Goal: Transaction & Acquisition: Purchase product/service

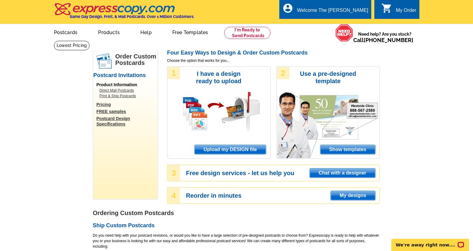
click at [244, 153] on span "Upload my DESIGN file" at bounding box center [230, 149] width 71 height 9
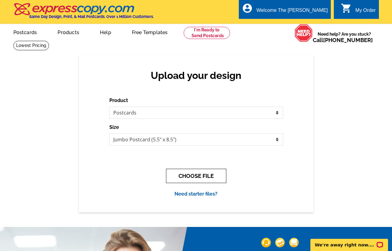
click at [207, 180] on button "CHOOSE FILE" at bounding box center [196, 176] width 60 height 14
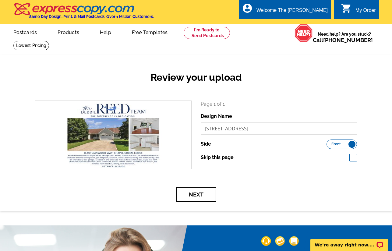
click at [205, 193] on button "Next" at bounding box center [196, 194] width 40 height 14
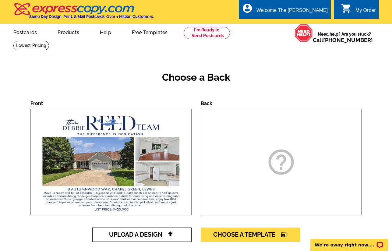
click at [172, 229] on link "Upload A Design" at bounding box center [141, 235] width 99 height 14
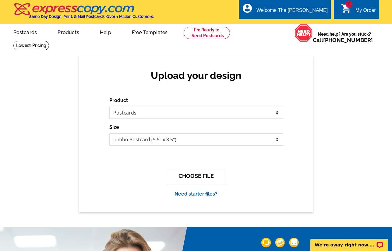
click at [197, 175] on button "CHOOSE FILE" at bounding box center [196, 176] width 60 height 14
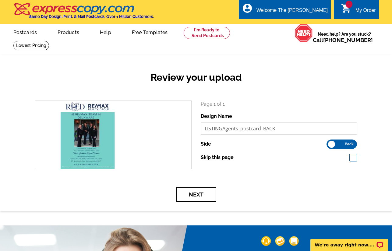
click at [199, 193] on button "Next" at bounding box center [196, 194] width 40 height 14
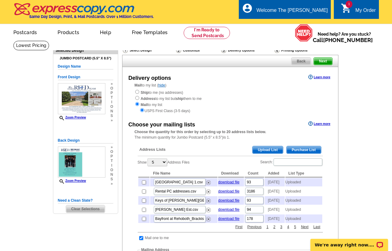
click at [264, 148] on span "Upload List" at bounding box center [268, 149] width 30 height 7
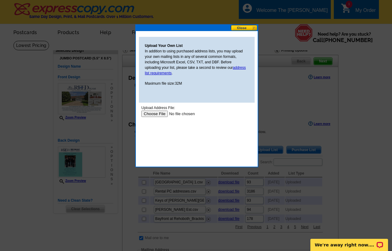
click at [149, 111] on input "file" at bounding box center [179, 114] width 77 height 6
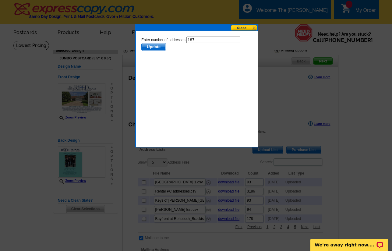
click at [160, 49] on span "Update" at bounding box center [153, 46] width 24 height 7
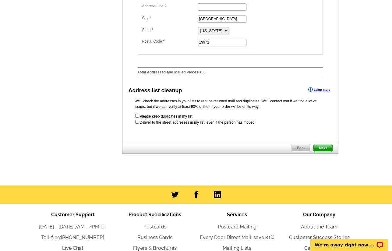
scroll to position [305, 0]
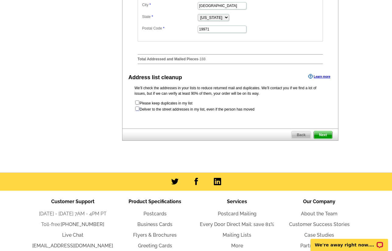
click at [137, 111] on input "checkbox" at bounding box center [137, 109] width 4 height 4
checkbox input "true"
radio input "true"
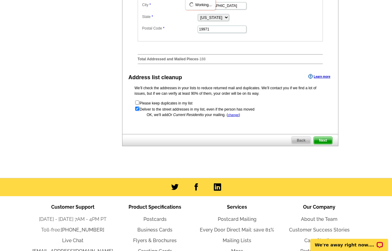
scroll to position [0, 0]
click at [322, 144] on span "Next" at bounding box center [323, 140] width 18 height 7
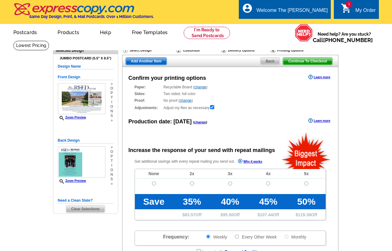
radio input "false"
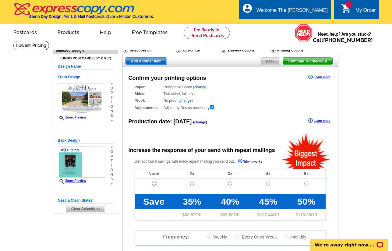
click at [155, 183] on input "radio" at bounding box center [154, 184] width 4 height 4
radio input "true"
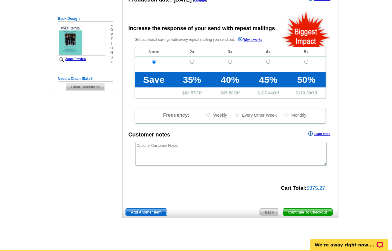
click at [315, 214] on span "Continue To Checkout" at bounding box center [307, 212] width 49 height 7
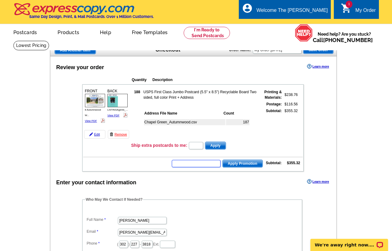
click at [205, 165] on input "text" at bounding box center [196, 163] width 49 height 7
type input "chat20"
click at [252, 168] on td "chat20 Apply Promotion Subtotal: $355.32" at bounding box center [193, 163] width 220 height 10
click at [251, 165] on span "Apply Promotion" at bounding box center [243, 163] width 40 height 7
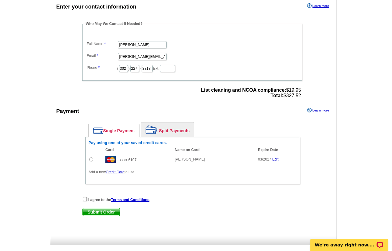
scroll to position [213, 0]
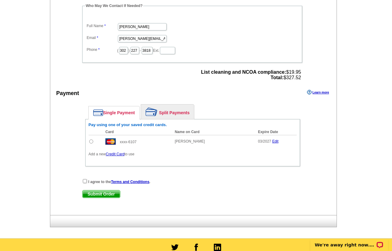
drag, startPoint x: 93, startPoint y: 140, endPoint x: 92, endPoint y: 149, distance: 8.6
click at [93, 140] on input "radio" at bounding box center [91, 142] width 4 height 4
radio input "true"
click at [83, 181] on input "checkbox" at bounding box center [85, 181] width 4 height 4
checkbox input "true"
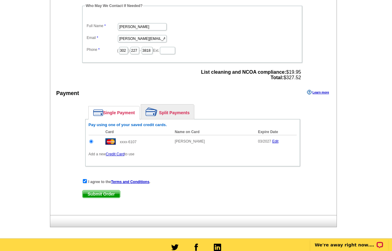
click at [98, 195] on span "Submit Order" at bounding box center [101, 193] width 37 height 7
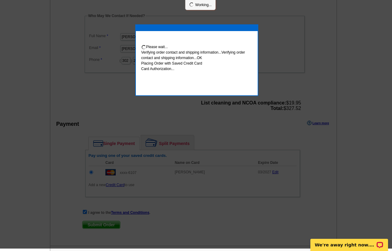
scroll to position [211, 0]
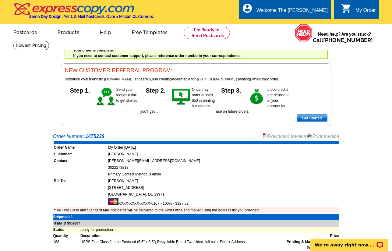
click at [286, 138] on link "Download Invoice" at bounding box center [284, 136] width 43 height 5
click at [328, 136] on link "Print Invoice" at bounding box center [323, 136] width 32 height 5
click at [221, 30] on link at bounding box center [207, 33] width 47 height 12
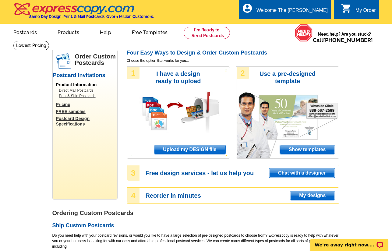
click at [181, 151] on span "Upload my DESIGN file" at bounding box center [189, 149] width 71 height 9
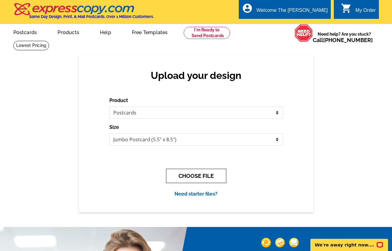
click at [193, 173] on button "CHOOSE FILE" at bounding box center [196, 176] width 60 height 14
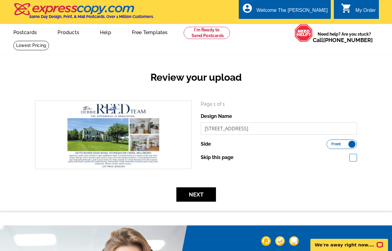
drag, startPoint x: 219, startPoint y: 129, endPoint x: 258, endPoint y: 127, distance: 38.4
click at [258, 127] on input "[STREET_ADDRESS]" at bounding box center [279, 128] width 157 height 12
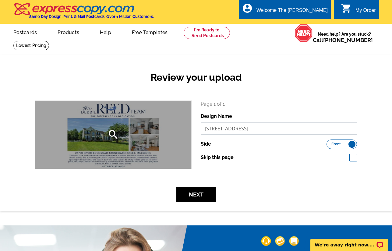
drag, startPoint x: 258, startPoint y: 127, endPoint x: 174, endPoint y: 126, distance: 84.1
click at [174, 126] on div "search Page 1 of 1 Design Name [STREET_ADDRESS] Side Front Back Skip this page" at bounding box center [195, 135] width 331 height 69
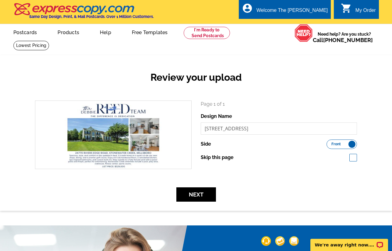
click at [131, 202] on div "Review your upload search Page 1 of 1 Design Name [STREET_ADDRESS] Side Back" at bounding box center [196, 132] width 392 height 155
click at [204, 192] on button "Next" at bounding box center [196, 194] width 40 height 14
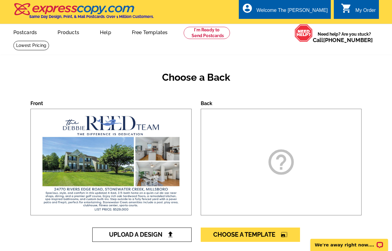
click at [161, 237] on span "Upload A Design" at bounding box center [142, 234] width 66 height 7
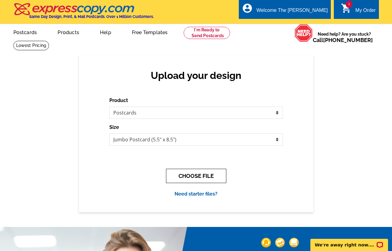
click at [204, 173] on button "CHOOSE FILE" at bounding box center [196, 176] width 60 height 14
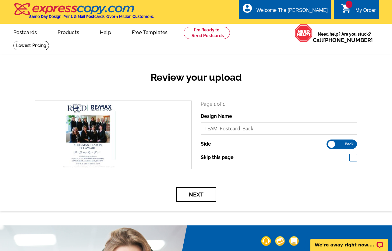
click at [191, 191] on button "Next" at bounding box center [196, 194] width 40 height 14
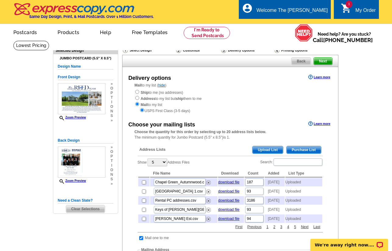
click at [269, 151] on span "Upload List" at bounding box center [268, 149] width 30 height 7
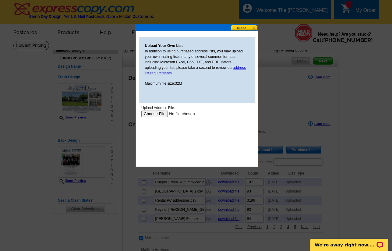
click at [153, 115] on input "file" at bounding box center [179, 114] width 77 height 6
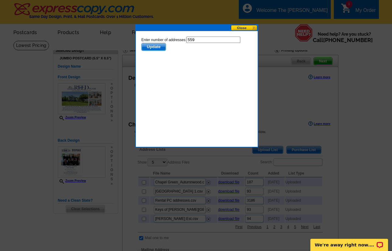
click at [154, 46] on span "Update" at bounding box center [153, 46] width 24 height 7
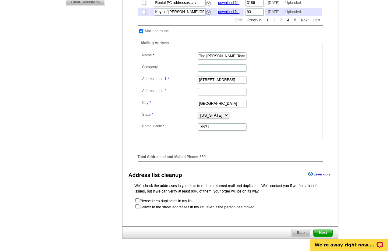
scroll to position [244, 0]
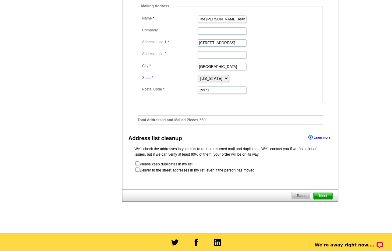
click at [135, 172] on input "checkbox" at bounding box center [137, 170] width 4 height 4
checkbox input "true"
radio input "true"
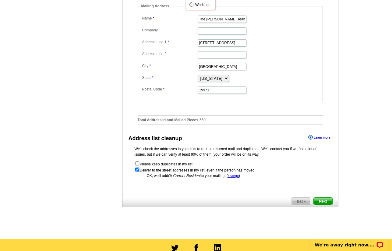
scroll to position [0, 0]
click at [325, 205] on span "Next" at bounding box center [323, 201] width 18 height 7
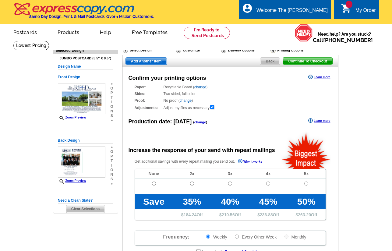
radio input "false"
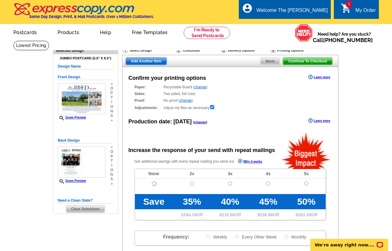
click at [155, 183] on input "radio" at bounding box center [154, 184] width 4 height 4
radio input "true"
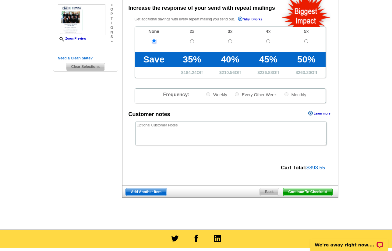
scroll to position [152, 0]
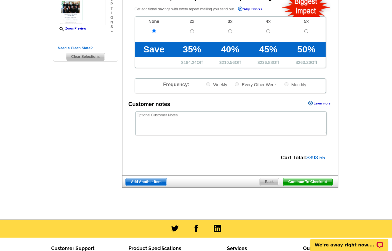
click at [301, 183] on span "Continue To Checkout" at bounding box center [307, 181] width 49 height 7
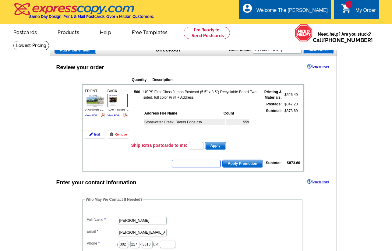
click at [206, 161] on input "text" at bounding box center [196, 163] width 49 height 7
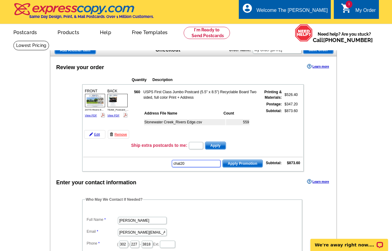
type input "chat20"
click at [242, 166] on span "Apply Promotion" at bounding box center [243, 163] width 40 height 7
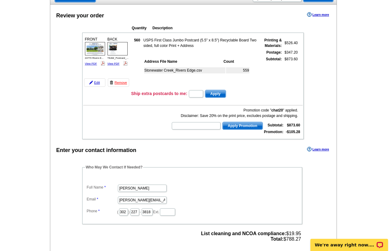
scroll to position [152, 0]
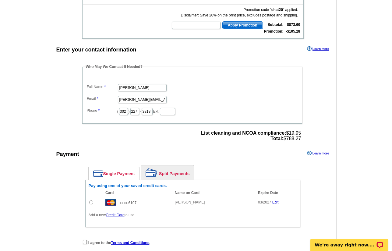
click at [92, 202] on input "radio" at bounding box center [91, 202] width 4 height 4
radio input "true"
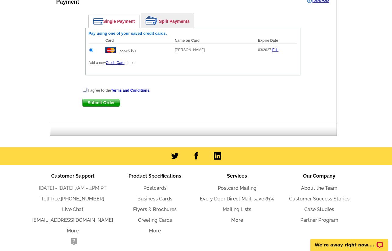
click at [85, 90] on input "checkbox" at bounding box center [85, 90] width 4 height 4
checkbox input "true"
click at [109, 106] on span "Submit Order" at bounding box center [101, 102] width 37 height 7
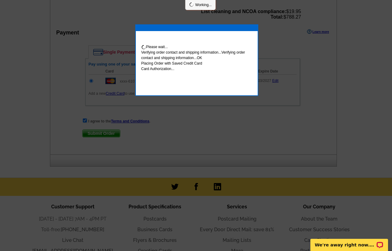
scroll to position [335, 0]
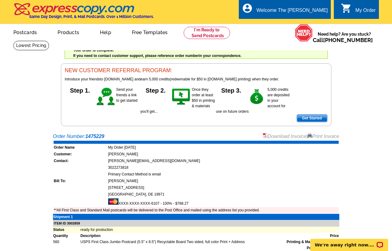
click at [325, 138] on link "Print Invoice" at bounding box center [323, 136] width 32 height 5
click at [201, 30] on link at bounding box center [207, 33] width 47 height 12
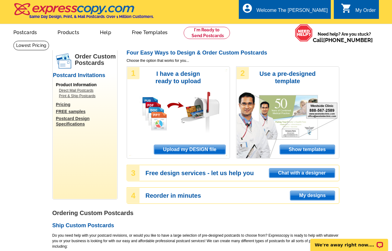
click at [165, 145] on span "Upload my DESIGN file" at bounding box center [189, 149] width 71 height 9
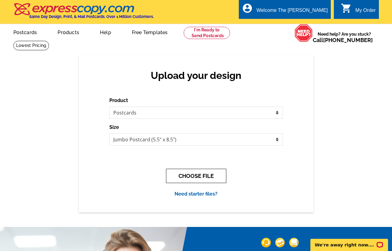
click at [213, 172] on button "CHOOSE FILE" at bounding box center [196, 176] width 60 height 14
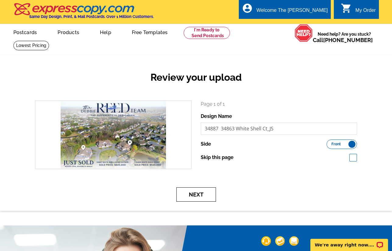
click at [194, 190] on button "Next" at bounding box center [196, 194] width 40 height 14
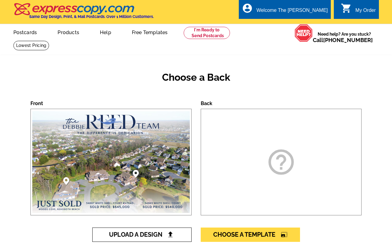
click at [143, 237] on span "Upload A Design" at bounding box center [142, 234] width 66 height 7
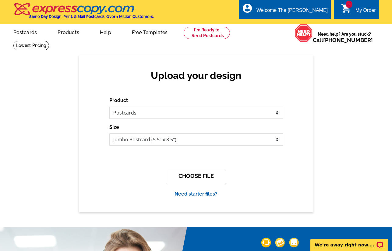
click at [177, 171] on button "CHOOSE FILE" at bounding box center [196, 176] width 60 height 14
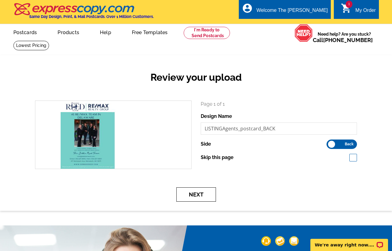
click at [204, 202] on button "Next" at bounding box center [196, 194] width 40 height 14
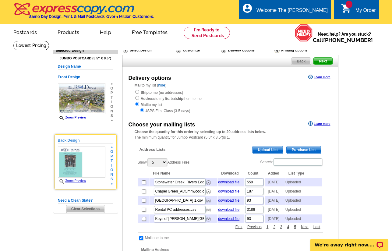
click at [112, 168] on span "i" at bounding box center [111, 165] width 3 height 5
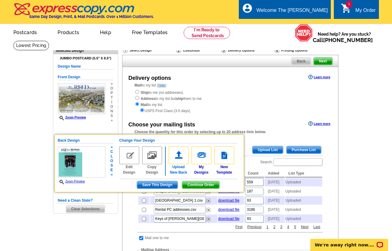
click at [180, 159] on img at bounding box center [179, 156] width 20 height 18
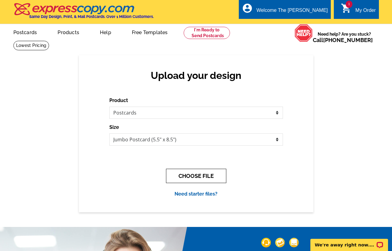
click at [205, 179] on button "CHOOSE FILE" at bounding box center [196, 176] width 60 height 14
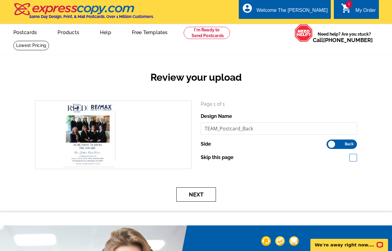
click at [207, 197] on button "Next" at bounding box center [196, 194] width 40 height 14
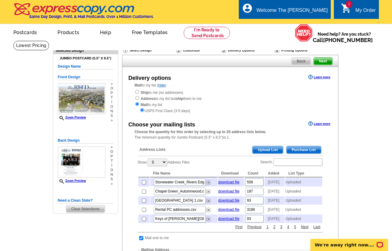
click at [277, 151] on span "Upload List" at bounding box center [268, 149] width 30 height 7
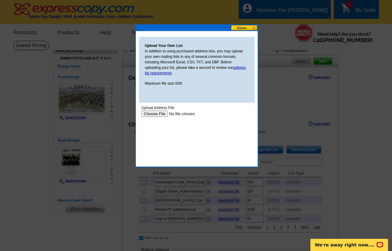
click at [157, 114] on input "file" at bounding box center [179, 114] width 77 height 6
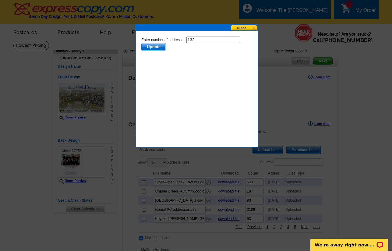
click at [143, 45] on span "Update" at bounding box center [153, 46] width 24 height 7
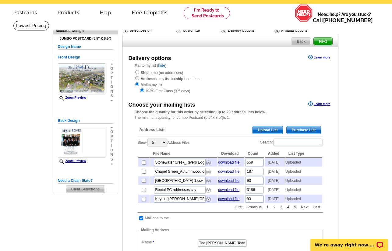
scroll to position [30, 0]
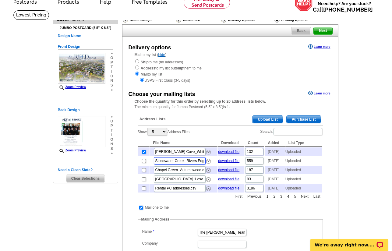
click at [180, 165] on input "Stonewater Creek_Rivers Edge.csv" at bounding box center [180, 160] width 52 height 7
click at [167, 153] on input "[PERSON_NAME] Cove_White Shell.csv" at bounding box center [180, 151] width 52 height 7
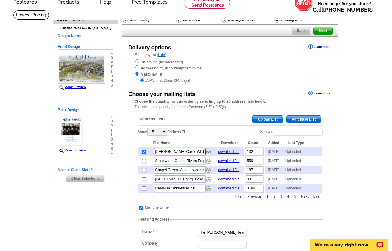
click at [167, 153] on input "[PERSON_NAME] Cove_White Shell.csv" at bounding box center [180, 151] width 52 height 7
click at [201, 153] on input "[PERSON_NAME] Cove_White Shell.csv" at bounding box center [180, 151] width 52 height 7
click at [196, 154] on input "[PERSON_NAME] Cove_White Shell.csv" at bounding box center [180, 151] width 52 height 7
drag, startPoint x: 197, startPoint y: 154, endPoint x: 140, endPoint y: 155, distance: 56.4
click at [140, 155] on tr "Woods Cove_White Shell.csv download file 132 2025-09-22 Uploaded" at bounding box center [230, 151] width 184 height 9
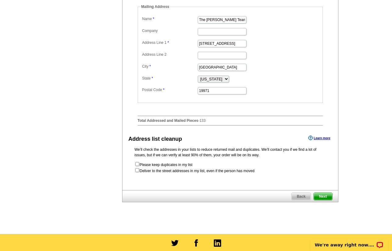
scroll to position [244, 0]
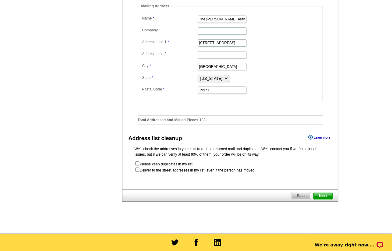
click at [135, 173] on form "Please keep duplicates in my list Deliver to the street addresses in my list, e…" at bounding box center [230, 167] width 191 height 12
click at [138, 172] on input "checkbox" at bounding box center [137, 170] width 4 height 4
checkbox input "true"
radio input "true"
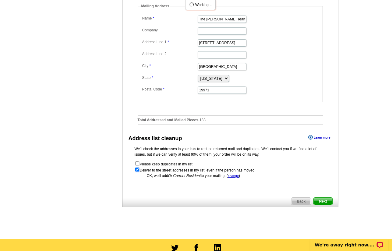
scroll to position [0, 0]
click at [321, 205] on span "Next" at bounding box center [323, 201] width 18 height 7
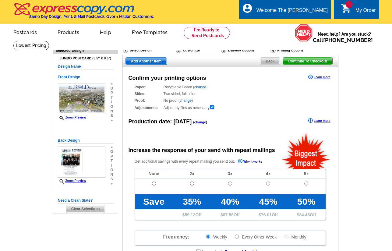
radio input "false"
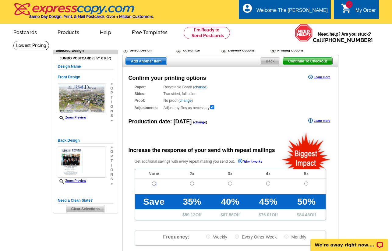
click at [154, 184] on input "radio" at bounding box center [154, 184] width 4 height 4
radio input "true"
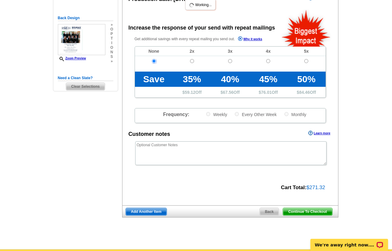
scroll to position [183, 0]
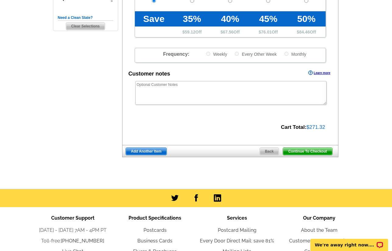
click at [300, 151] on span "Continue To Checkout" at bounding box center [307, 151] width 49 height 7
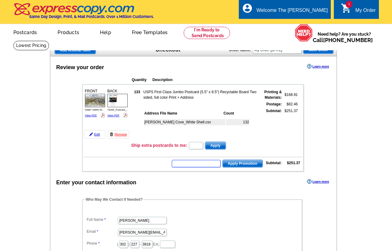
click at [196, 165] on input "text" at bounding box center [196, 163] width 49 height 7
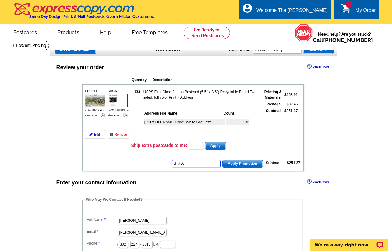
type input "chat20"
click at [243, 166] on span "Apply Promotion" at bounding box center [243, 163] width 40 height 7
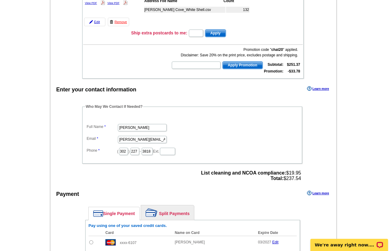
scroll to position [122, 0]
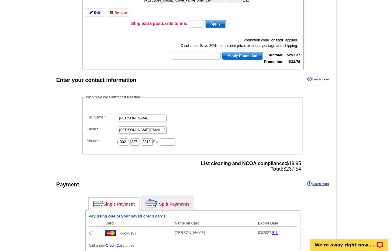
click at [93, 232] on input "radio" at bounding box center [91, 233] width 4 height 4
radio input "true"
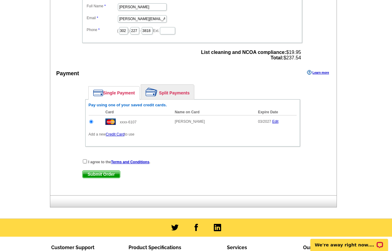
scroll to position [244, 0]
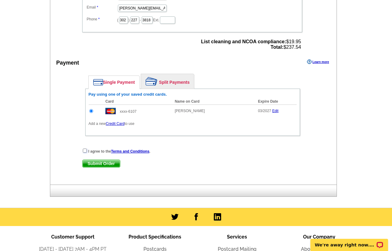
click at [86, 151] on input "checkbox" at bounding box center [85, 151] width 4 height 4
checkbox input "true"
click at [106, 165] on span "Submit Order" at bounding box center [101, 163] width 37 height 7
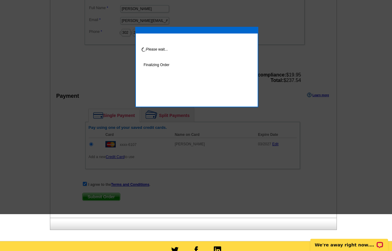
scroll to position [119, 0]
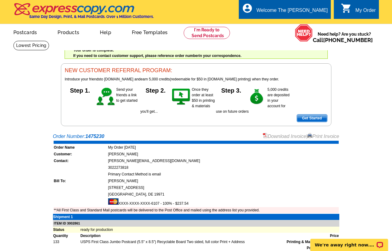
click at [310, 133] on img at bounding box center [309, 135] width 5 height 5
click at [212, 30] on link at bounding box center [207, 33] width 47 height 12
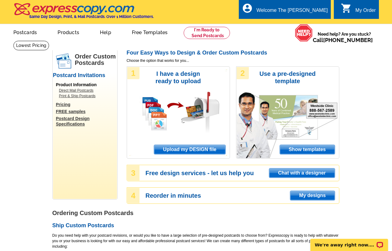
click at [195, 156] on div "1 I have a design ready to upload Upload my DESIGN file" at bounding box center [178, 112] width 103 height 92
click at [197, 150] on span "Upload my DESIGN file" at bounding box center [189, 149] width 71 height 9
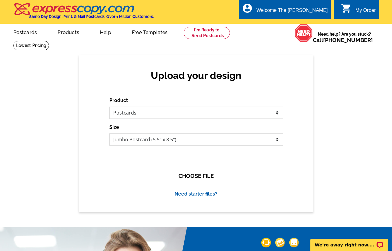
click at [194, 183] on button "CHOOSE FILE" at bounding box center [196, 176] width 60 height 14
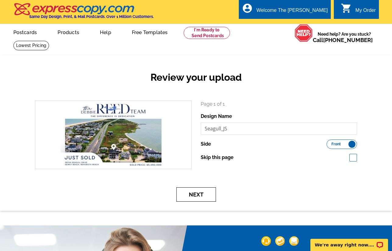
click at [195, 198] on button "Next" at bounding box center [196, 194] width 40 height 14
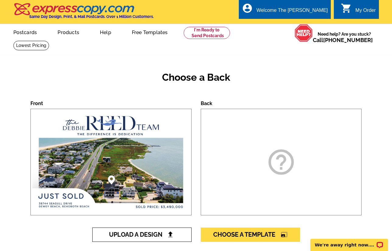
click at [139, 231] on link "Upload A Design" at bounding box center [141, 235] width 99 height 14
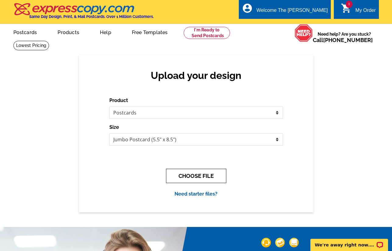
click at [185, 177] on button "CHOOSE FILE" at bounding box center [196, 176] width 60 height 14
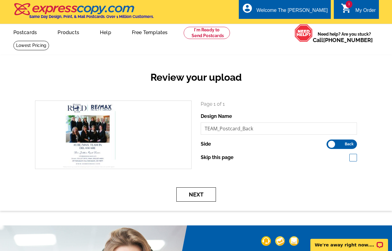
click at [202, 194] on button "Next" at bounding box center [196, 194] width 40 height 14
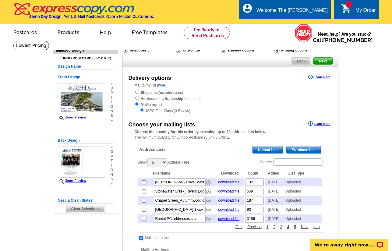
click at [271, 147] on span "Upload List" at bounding box center [268, 149] width 30 height 7
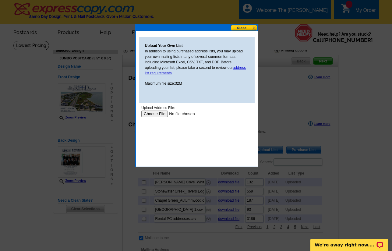
click at [162, 115] on input "file" at bounding box center [179, 114] width 77 height 6
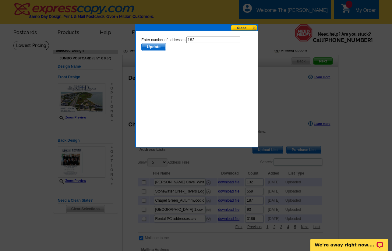
click at [155, 46] on span "Update" at bounding box center [153, 46] width 24 height 7
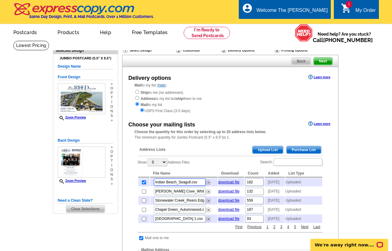
drag, startPoint x: 155, startPoint y: 185, endPoint x: 190, endPoint y: 183, distance: 35.7
click at [190, 183] on input "Indian Beach_Seagull.csv" at bounding box center [180, 182] width 52 height 7
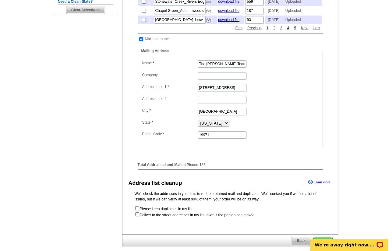
scroll to position [244, 0]
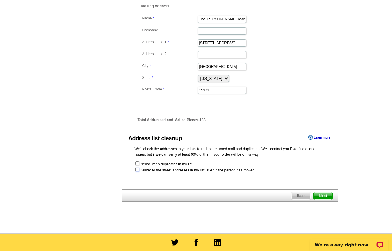
click at [138, 172] on input "checkbox" at bounding box center [137, 170] width 4 height 4
checkbox input "true"
radio input "true"
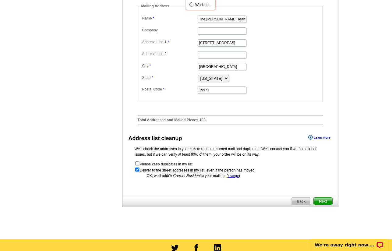
scroll to position [0, 0]
click at [321, 205] on span "Next" at bounding box center [323, 201] width 18 height 7
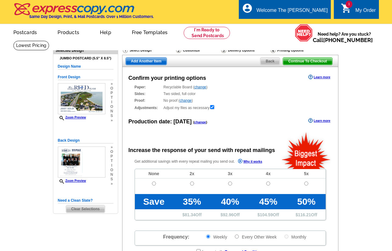
radio input "false"
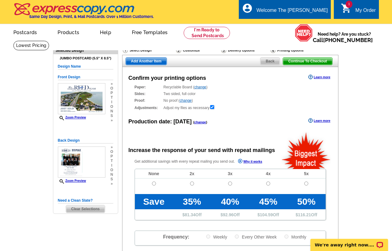
click at [155, 186] on td at bounding box center [154, 187] width 38 height 16
click at [154, 184] on input "radio" at bounding box center [154, 184] width 4 height 4
radio input "true"
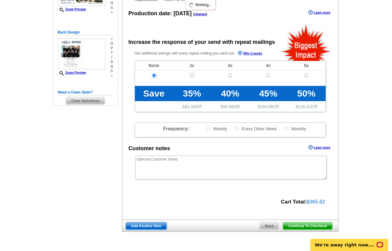
scroll to position [152, 0]
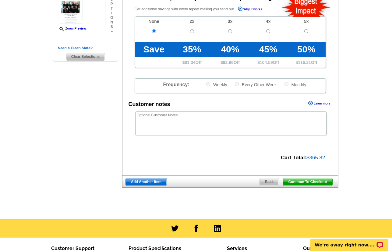
click at [314, 182] on span "Continue To Checkout" at bounding box center [307, 181] width 49 height 7
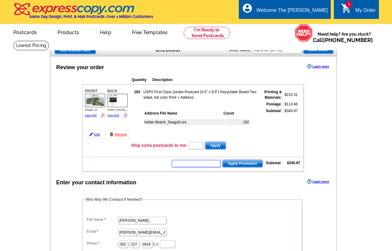
click at [207, 162] on input "text" at bounding box center [196, 163] width 49 height 7
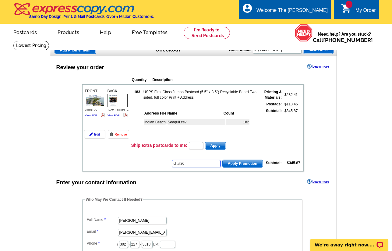
type input "chat20"
click at [237, 162] on span "Apply Promotion" at bounding box center [243, 163] width 40 height 7
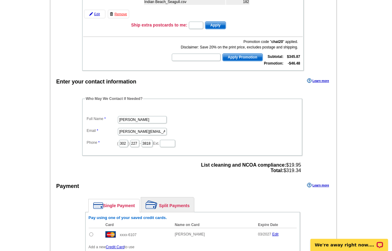
scroll to position [122, 0]
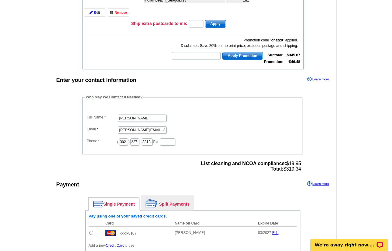
click at [89, 234] on input "radio" at bounding box center [91, 233] width 4 height 4
radio input "true"
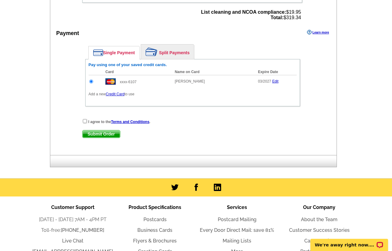
scroll to position [274, 0]
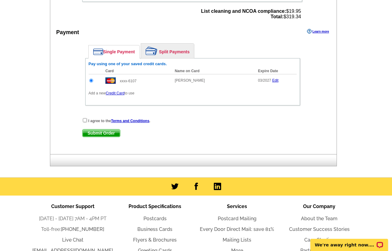
click at [85, 123] on div "I agree to the Terms and Conditions ." at bounding box center [192, 121] width 221 height 6
click at [85, 121] on input "checkbox" at bounding box center [85, 120] width 4 height 4
checkbox input "true"
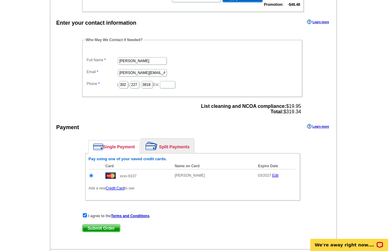
scroll to position [183, 0]
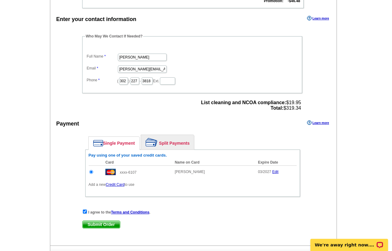
click at [101, 225] on span "Submit Order" at bounding box center [101, 224] width 37 height 7
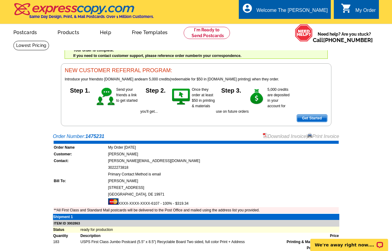
click at [321, 137] on link "Print Invoice" at bounding box center [323, 136] width 32 height 5
click at [197, 37] on link at bounding box center [207, 33] width 47 height 12
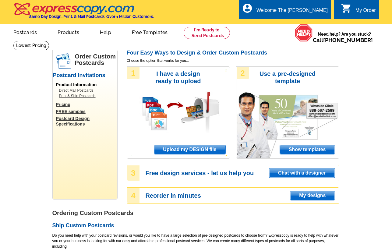
click at [175, 145] on link "Upload my DESIGN file" at bounding box center [190, 150] width 72 height 10
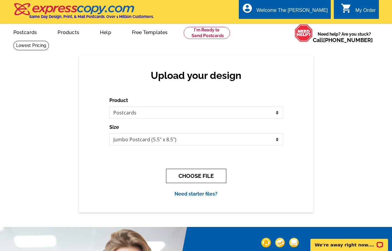
click at [189, 171] on button "CHOOSE FILE" at bounding box center [196, 176] width 60 height 14
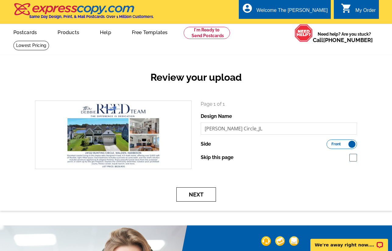
click at [199, 200] on button "Next" at bounding box center [196, 194] width 40 height 14
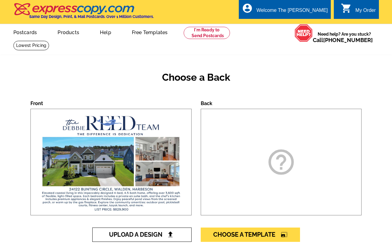
click at [132, 238] on span "Upload A Design" at bounding box center [142, 234] width 66 height 7
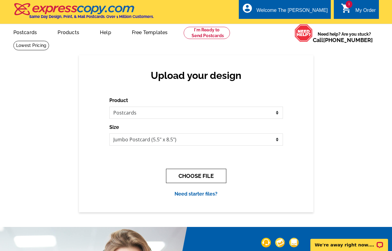
click at [207, 177] on button "CHOOSE FILE" at bounding box center [196, 176] width 60 height 14
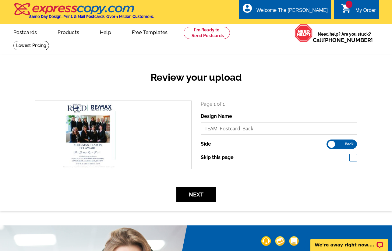
click at [190, 187] on form "search Page 1 of 1 Design Name TEAM_Postcard_Back Side Front" at bounding box center [195, 151] width 331 height 101
click at [197, 192] on button "Next" at bounding box center [196, 194] width 40 height 14
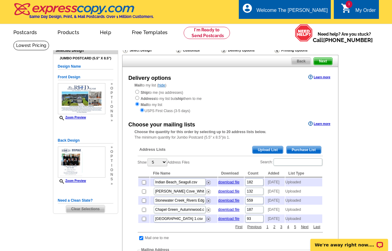
click at [270, 148] on span "Upload List" at bounding box center [268, 149] width 30 height 7
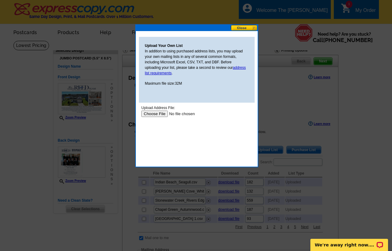
click at [145, 116] on input "file" at bounding box center [179, 114] width 77 height 6
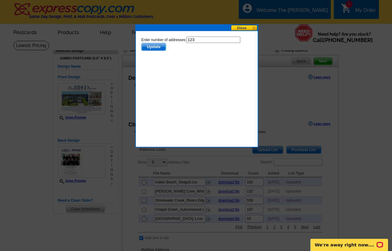
click at [158, 47] on span "Update" at bounding box center [153, 46] width 24 height 7
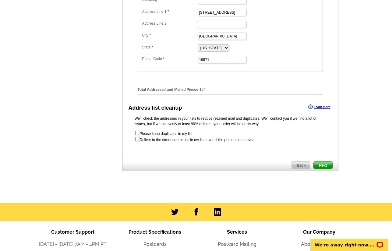
click at [137, 141] on input "checkbox" at bounding box center [137, 139] width 4 height 4
checkbox input "true"
radio input "true"
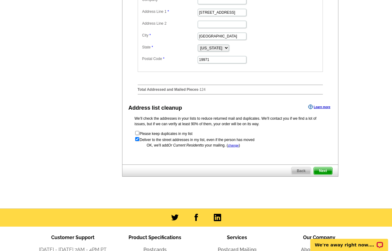
click at [327, 175] on span "Next" at bounding box center [323, 170] width 18 height 7
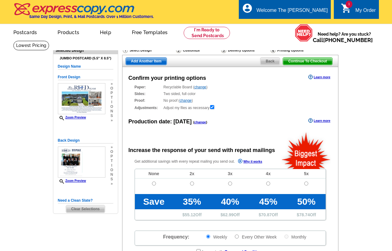
radio input "false"
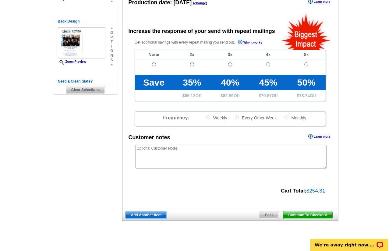
scroll to position [122, 0]
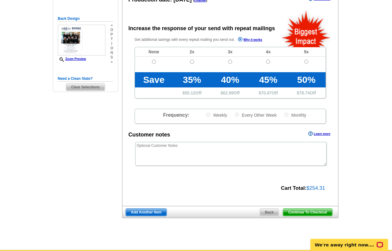
click at [158, 62] on td at bounding box center [154, 65] width 38 height 16
click at [154, 64] on input "radio" at bounding box center [154, 62] width 4 height 4
radio input "true"
click at [312, 214] on span "Continue To Checkout" at bounding box center [307, 212] width 49 height 7
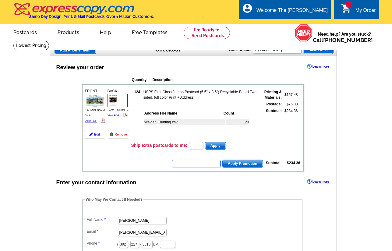
click at [194, 161] on input "text" at bounding box center [196, 163] width 49 height 7
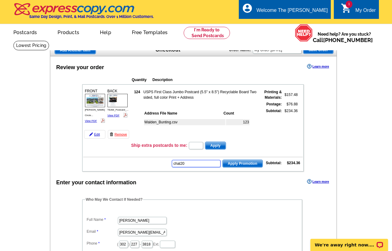
type input "chat20"
click at [228, 165] on span "Apply Promotion" at bounding box center [243, 163] width 40 height 7
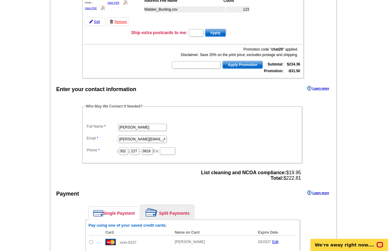
scroll to position [122, 0]
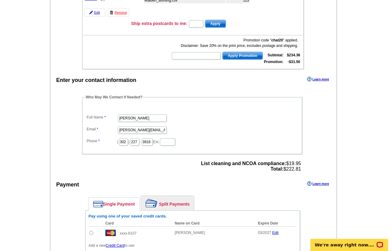
click at [91, 233] on input "radio" at bounding box center [91, 233] width 4 height 4
radio input "true"
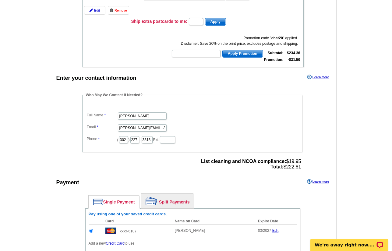
scroll to position [274, 0]
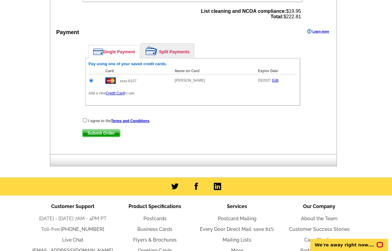
click at [82, 121] on div "I agree to the Terms and Conditions ." at bounding box center [192, 121] width 221 height 6
click at [83, 121] on input "checkbox" at bounding box center [85, 120] width 4 height 4
checkbox input "true"
click at [92, 134] on span "Submit Order" at bounding box center [101, 132] width 37 height 7
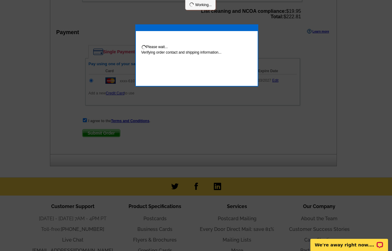
scroll to position [272, 0]
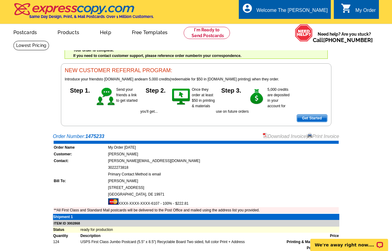
click at [320, 134] on div "Download Invoice | Print Invoice" at bounding box center [301, 136] width 76 height 7
click at [320, 135] on link "Print Invoice" at bounding box center [323, 136] width 32 height 5
click at [212, 37] on link at bounding box center [207, 33] width 47 height 12
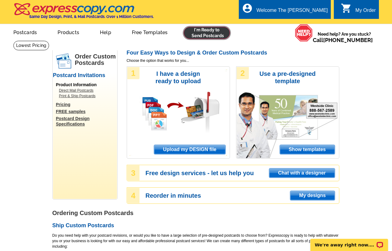
click at [201, 37] on link at bounding box center [207, 33] width 47 height 12
click at [197, 142] on div "1 I have a design ready to upload Upload my DESIGN file" at bounding box center [178, 112] width 103 height 92
click at [200, 147] on span "Upload my DESIGN file" at bounding box center [189, 149] width 71 height 9
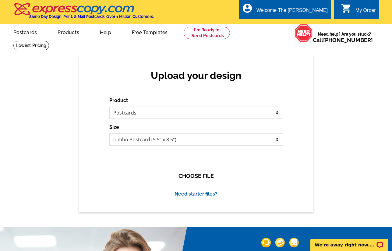
click at [210, 177] on button "CHOOSE FILE" at bounding box center [196, 176] width 60 height 14
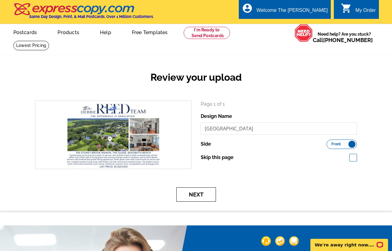
click at [200, 195] on button "Next" at bounding box center [196, 194] width 40 height 14
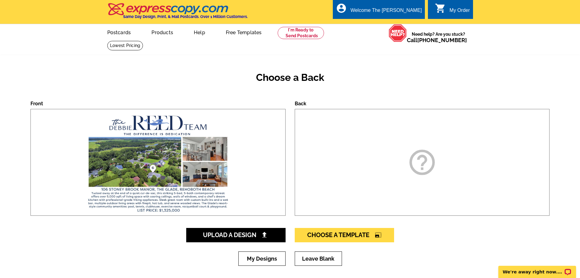
click at [194, 165] on img at bounding box center [158, 162] width 162 height 106
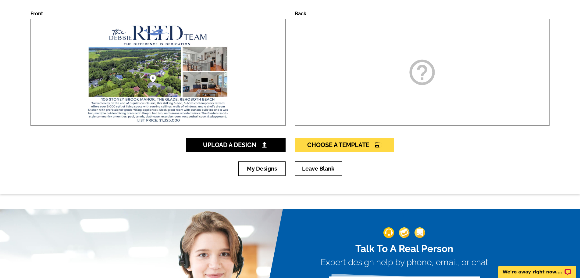
scroll to position [91, 0]
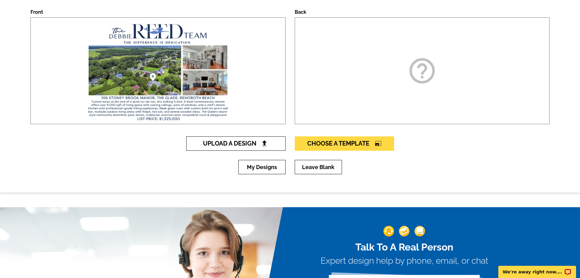
click at [264, 142] on img at bounding box center [264, 143] width 6 height 6
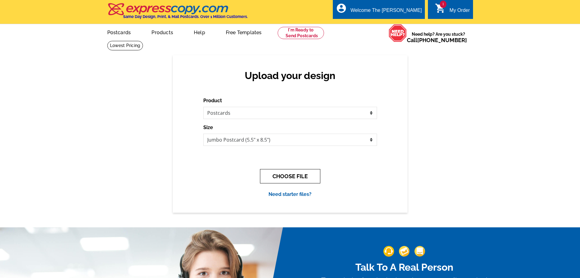
click at [286, 177] on button "CHOOSE FILE" at bounding box center [290, 176] width 60 height 14
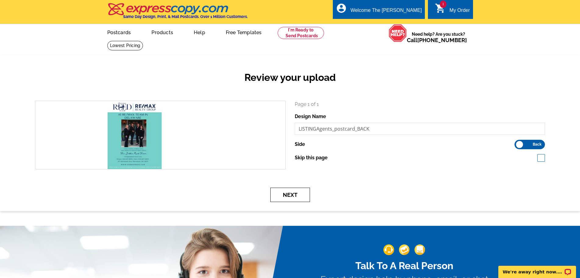
click at [296, 196] on button "Next" at bounding box center [290, 194] width 40 height 14
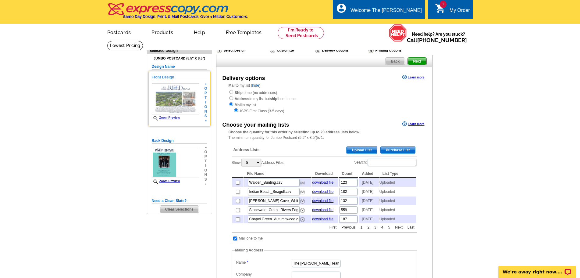
click at [179, 87] on img at bounding box center [176, 98] width 48 height 31
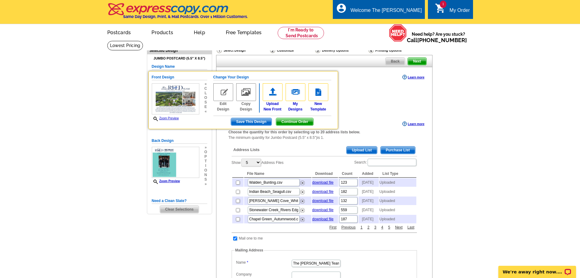
click at [274, 92] on img at bounding box center [273, 92] width 20 height 18
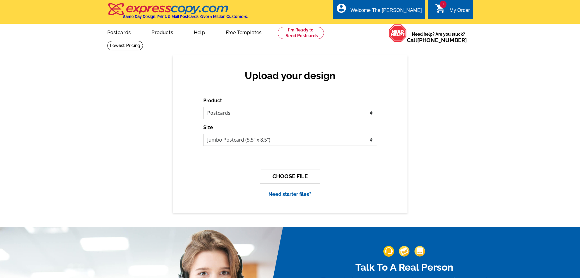
click at [276, 171] on button "CHOOSE FILE" at bounding box center [290, 176] width 60 height 14
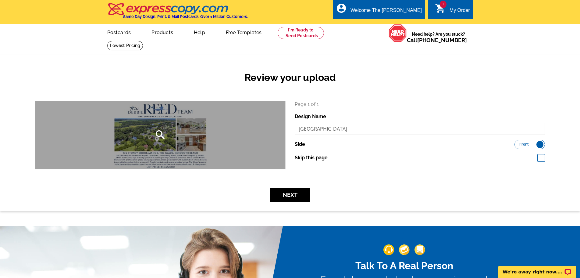
click at [157, 138] on icon "search" at bounding box center [160, 135] width 12 height 12
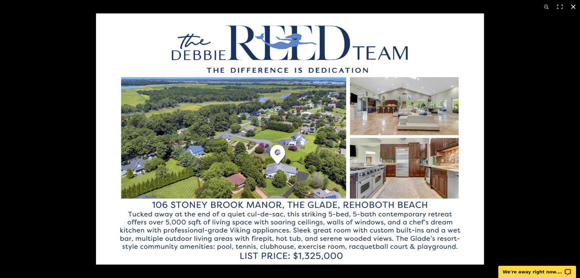
click at [572, 9] on button at bounding box center [572, 6] width 13 height 13
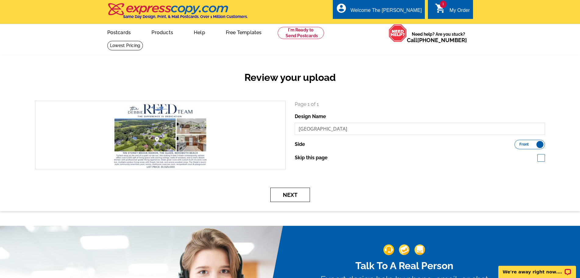
click at [290, 200] on button "Next" at bounding box center [290, 194] width 40 height 14
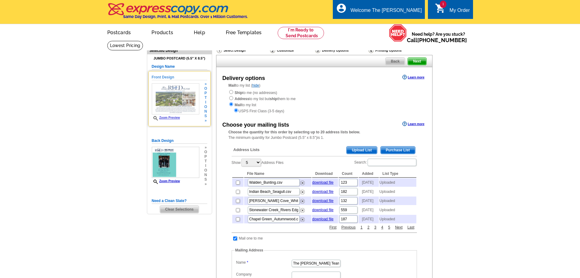
click at [174, 91] on img at bounding box center [176, 98] width 48 height 31
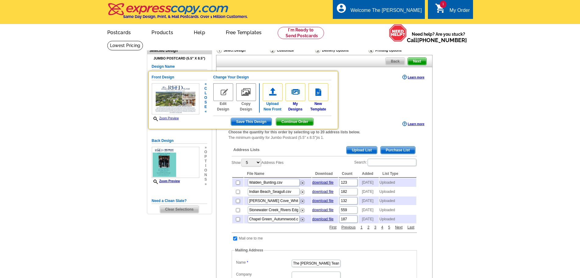
click at [269, 91] on img at bounding box center [273, 92] width 20 height 18
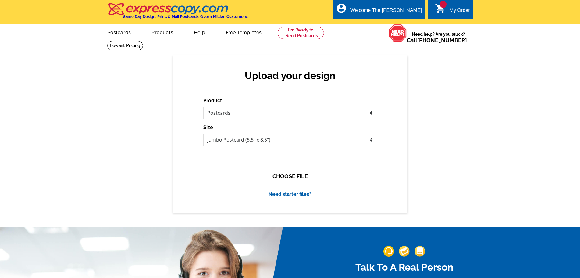
click at [289, 179] on button "CHOOSE FILE" at bounding box center [290, 176] width 60 height 14
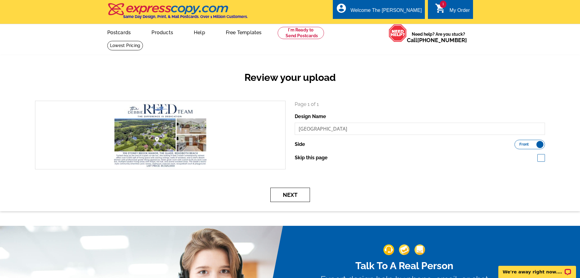
click at [290, 192] on button "Next" at bounding box center [290, 194] width 40 height 14
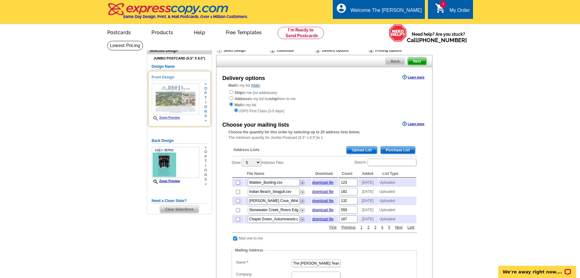
click at [186, 92] on img at bounding box center [176, 98] width 48 height 31
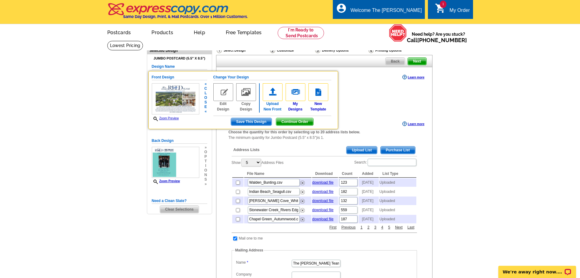
click at [274, 97] on img at bounding box center [273, 92] width 20 height 18
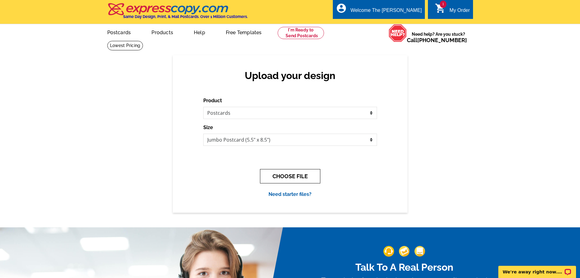
click at [275, 171] on button "CHOOSE FILE" at bounding box center [290, 176] width 60 height 14
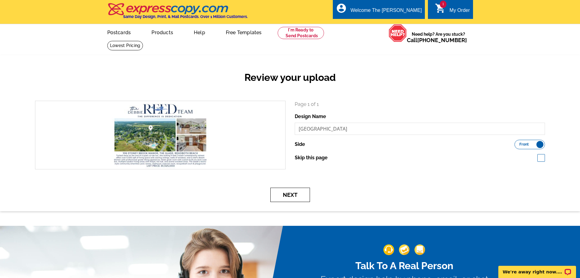
click at [287, 193] on button "Next" at bounding box center [290, 194] width 40 height 14
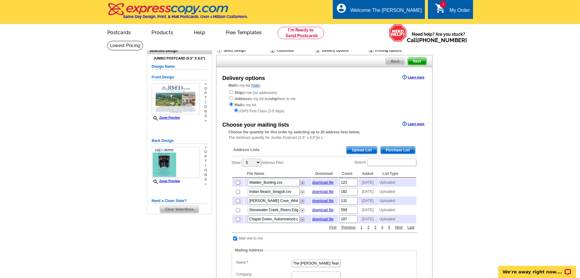
click at [360, 150] on span "Upload List" at bounding box center [361, 149] width 30 height 7
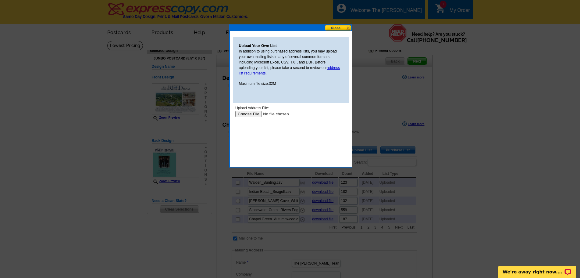
click at [253, 112] on input "file" at bounding box center [273, 114] width 77 height 6
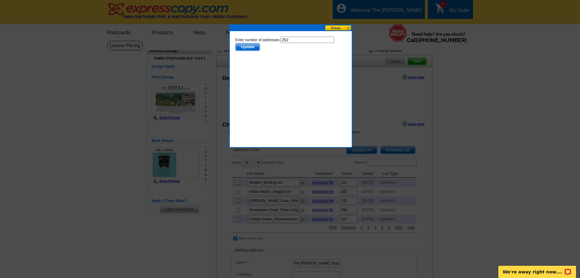
click at [242, 43] on button "Update" at bounding box center [247, 47] width 25 height 8
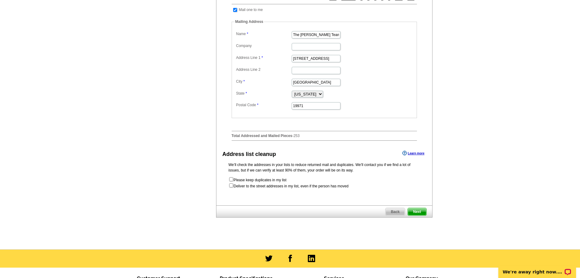
scroll to position [244, 0]
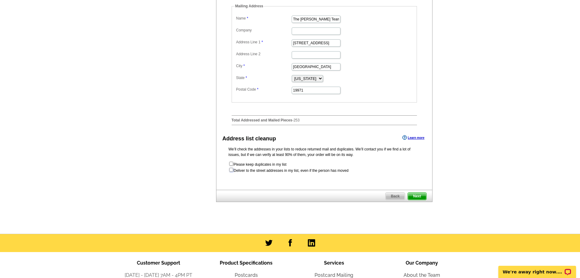
click at [230, 172] on input "checkbox" at bounding box center [231, 170] width 4 height 4
checkbox input "true"
radio input "true"
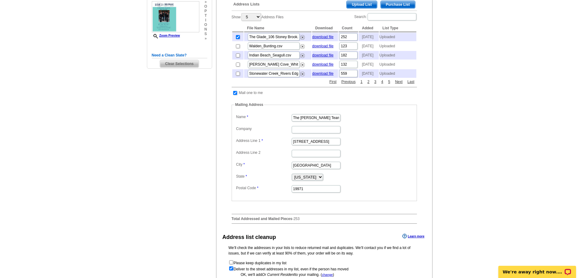
scroll to position [274, 0]
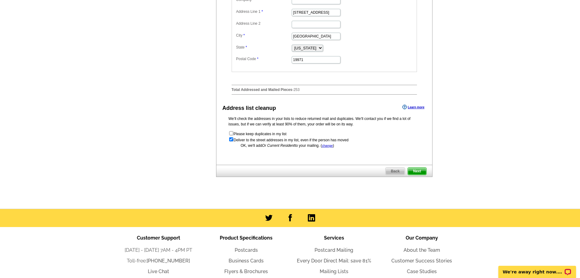
click at [420, 175] on span "Next" at bounding box center [417, 170] width 18 height 7
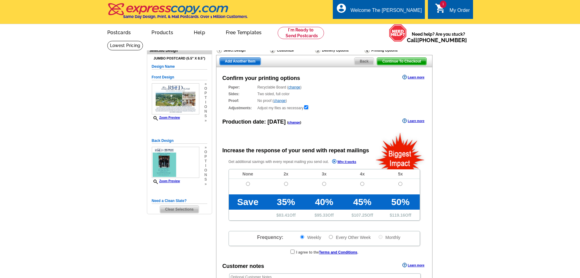
radio input "false"
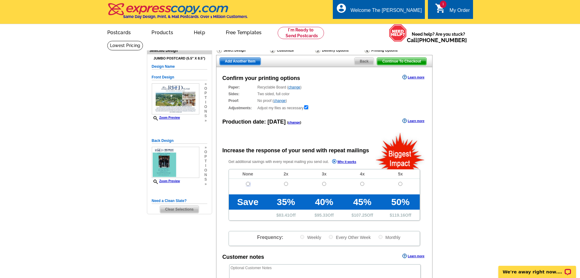
click at [247, 184] on input "radio" at bounding box center [248, 184] width 4 height 4
radio input "true"
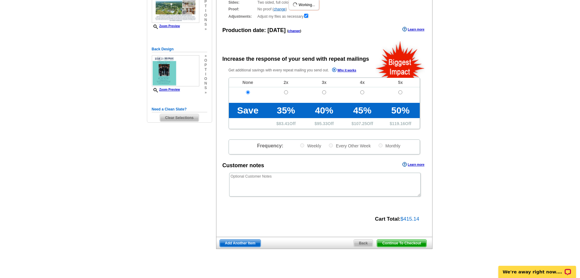
click at [409, 241] on span "Continue To Checkout" at bounding box center [401, 242] width 49 height 7
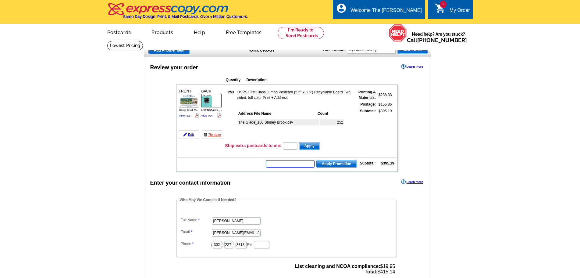
click at [296, 164] on input "text" at bounding box center [290, 163] width 49 height 7
type input "chat20"
click at [326, 162] on span "Apply Promotion" at bounding box center [337, 163] width 40 height 7
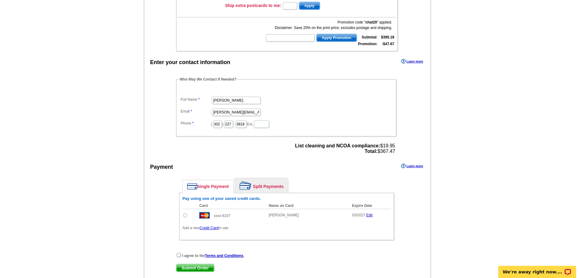
scroll to position [152, 0]
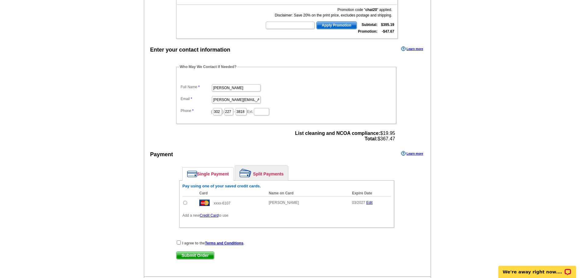
click at [185, 202] on input "radio" at bounding box center [185, 202] width 4 height 4
radio input "true"
click at [179, 242] on input "checkbox" at bounding box center [179, 242] width 4 height 4
checkbox input "true"
click at [195, 256] on span "Submit Order" at bounding box center [194, 254] width 37 height 7
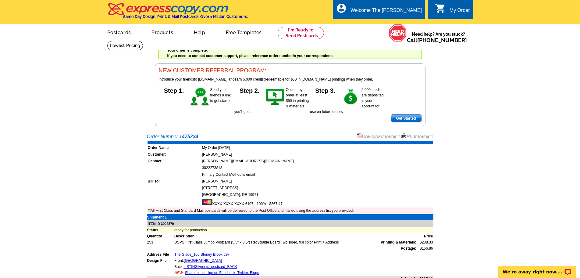
click at [425, 139] on link "Print Invoice" at bounding box center [417, 136] width 32 height 5
click at [309, 36] on link at bounding box center [301, 33] width 47 height 12
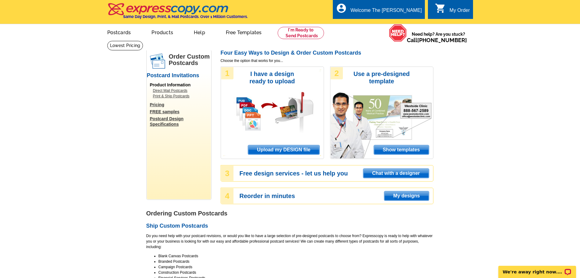
click at [278, 152] on span "Upload my DESIGN file" at bounding box center [283, 149] width 71 height 9
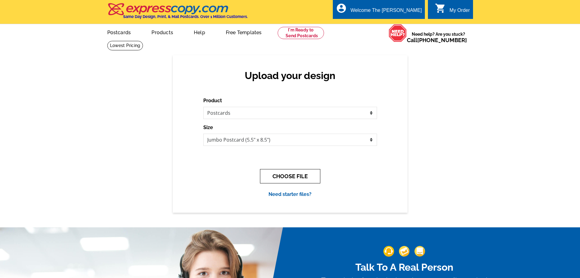
click at [284, 177] on button "CHOOSE FILE" at bounding box center [290, 176] width 60 height 14
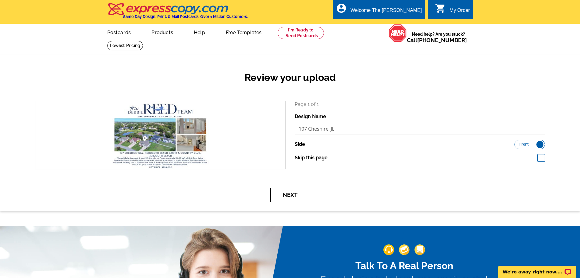
click at [279, 195] on button "Next" at bounding box center [290, 194] width 40 height 14
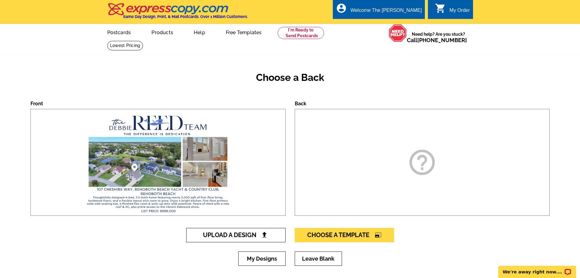
click at [246, 230] on link "Upload A Design" at bounding box center [235, 235] width 99 height 14
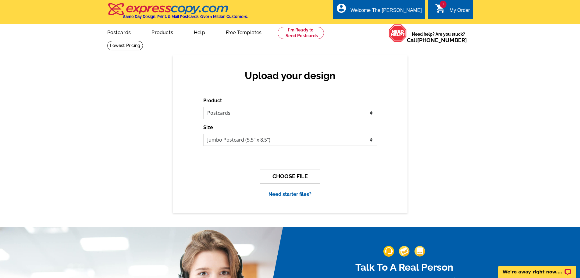
click at [279, 177] on button "CHOOSE FILE" at bounding box center [290, 176] width 60 height 14
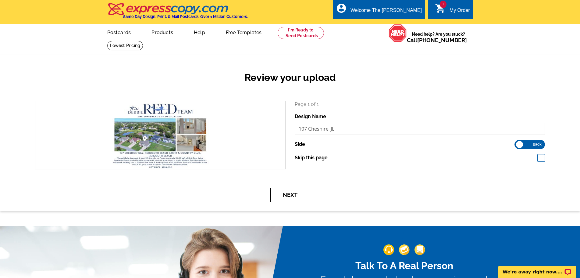
click at [295, 199] on button "Next" at bounding box center [290, 194] width 40 height 14
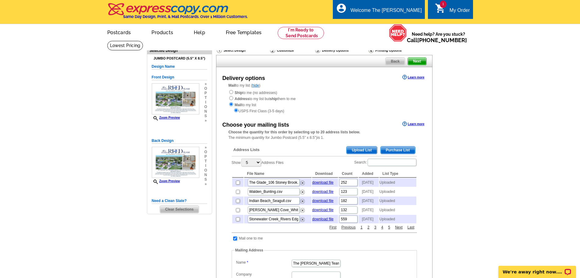
click at [367, 151] on span "Upload List" at bounding box center [361, 149] width 30 height 7
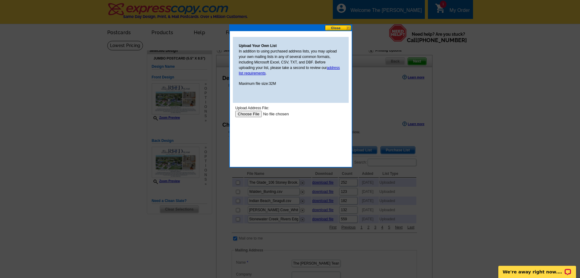
click at [257, 112] on input "file" at bounding box center [273, 114] width 77 height 6
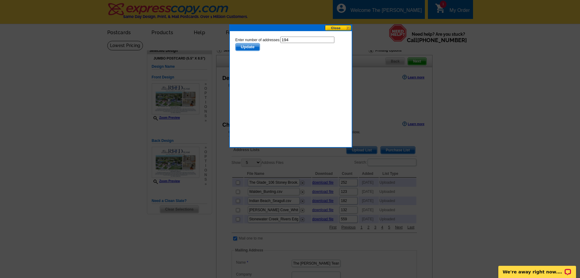
click at [241, 49] on span "Update" at bounding box center [247, 46] width 24 height 7
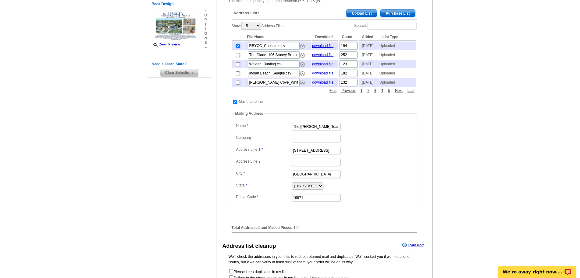
scroll to position [183, 0]
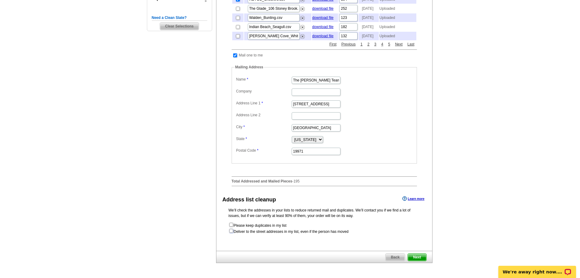
click at [229, 232] on input "checkbox" at bounding box center [231, 231] width 4 height 4
checkbox input "true"
radio input "true"
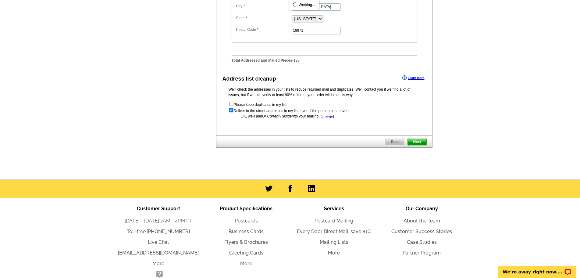
scroll to position [305, 0]
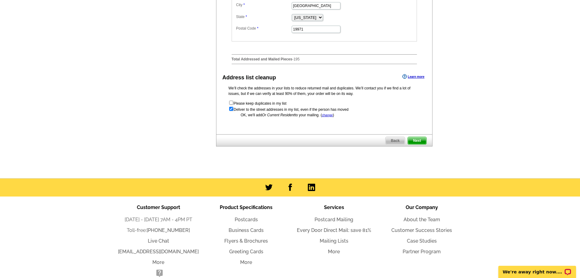
click at [414, 144] on span "Next" at bounding box center [417, 140] width 18 height 7
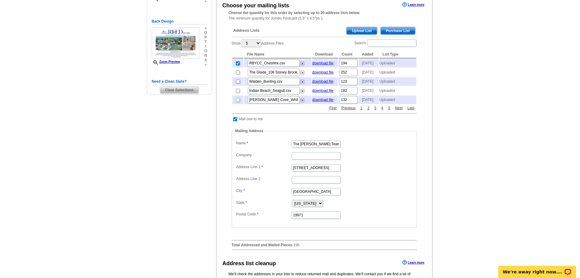
scroll to position [30, 0]
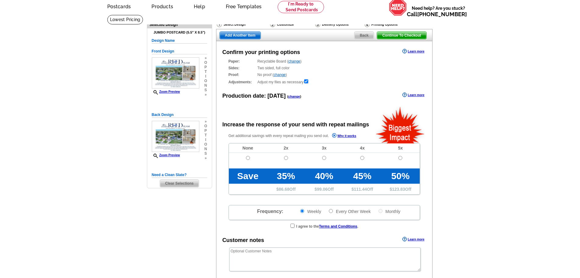
scroll to position [61, 0]
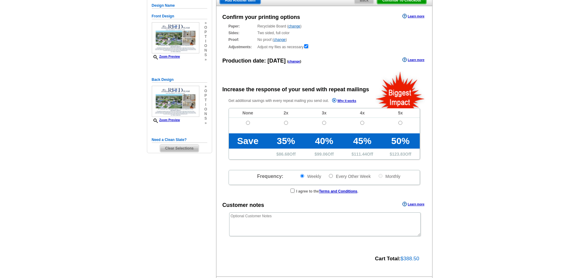
radio input "false"
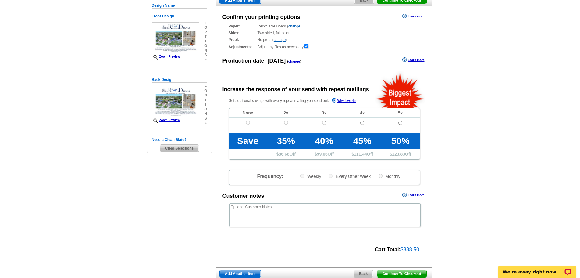
scroll to position [0, 0]
click at [248, 126] on td at bounding box center [248, 126] width 38 height 16
click at [247, 123] on input "radio" at bounding box center [248, 123] width 4 height 4
radio input "true"
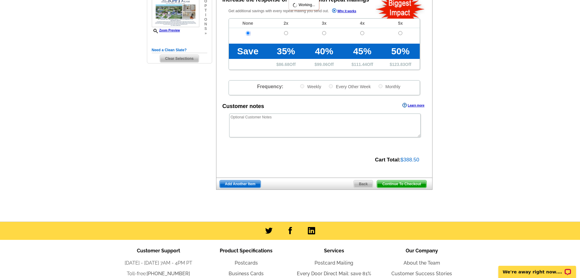
scroll to position [152, 0]
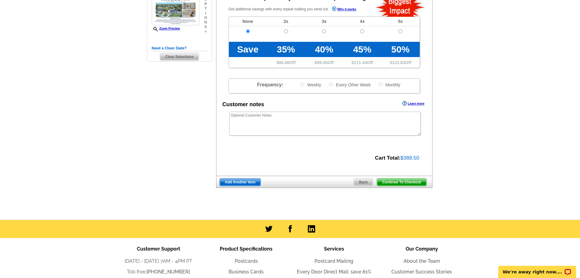
click at [412, 181] on span "Continue To Checkout" at bounding box center [401, 181] width 49 height 7
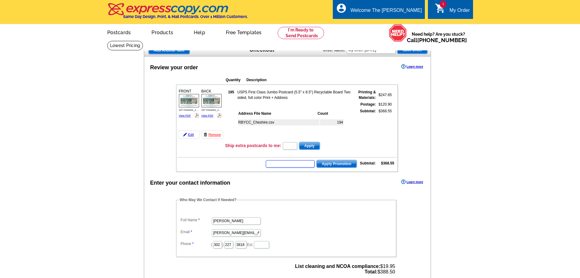
click at [286, 164] on input "text" at bounding box center [290, 163] width 49 height 7
type input "chat20"
click at [330, 164] on span "Apply Promotion" at bounding box center [337, 163] width 40 height 7
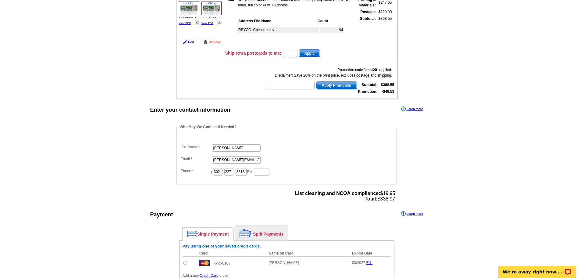
scroll to position [122, 0]
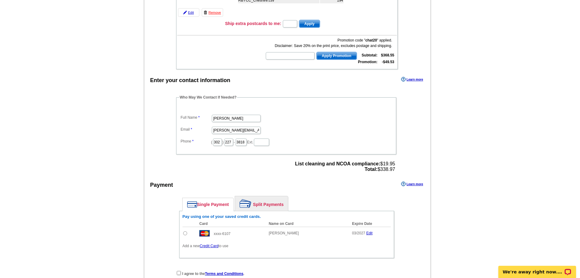
click at [188, 232] on td at bounding box center [190, 232] width 14 height 13
click at [186, 234] on input "radio" at bounding box center [185, 233] width 4 height 4
radio input "true"
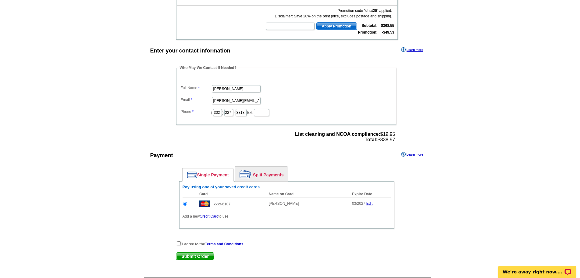
scroll to position [183, 0]
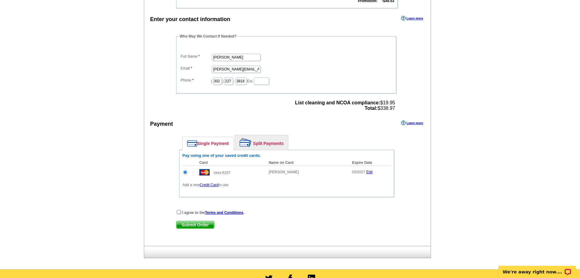
click at [177, 213] on input "checkbox" at bounding box center [179, 212] width 4 height 4
checkbox input "true"
click at [191, 228] on span "Submit Order" at bounding box center [194, 224] width 37 height 7
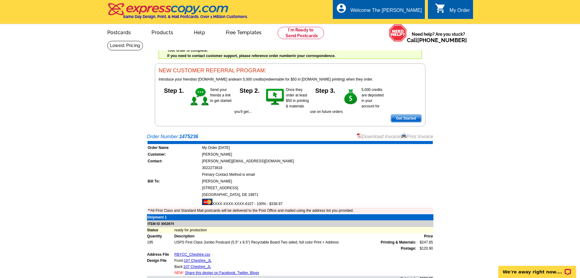
click at [418, 135] on link "Print Invoice" at bounding box center [417, 136] width 32 height 5
click at [311, 37] on link at bounding box center [301, 33] width 47 height 12
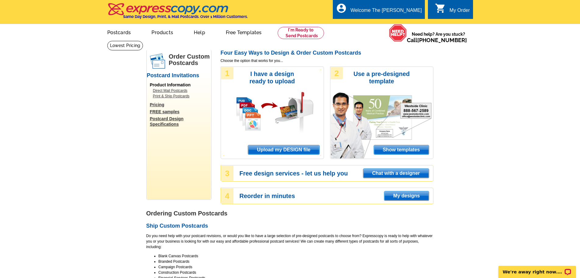
click at [277, 148] on span "Upload my DESIGN file" at bounding box center [283, 149] width 71 height 9
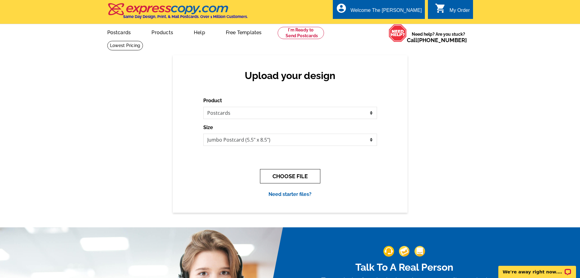
click at [299, 176] on button "CHOOSE FILE" at bounding box center [290, 176] width 60 height 14
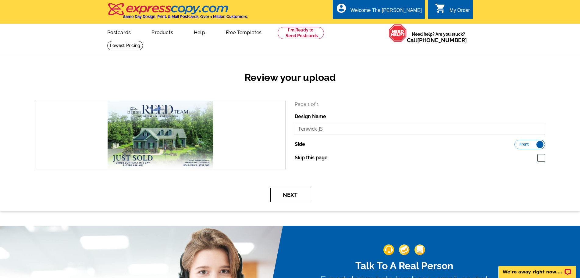
click at [283, 200] on button "Next" at bounding box center [290, 194] width 40 height 14
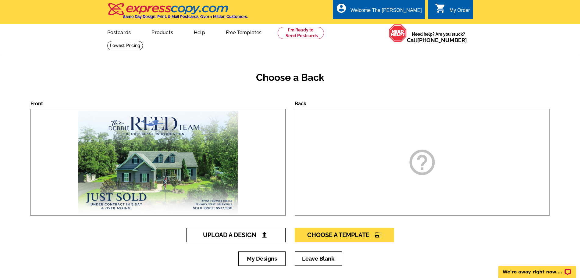
click at [249, 237] on span "Upload A Design" at bounding box center [236, 234] width 66 height 7
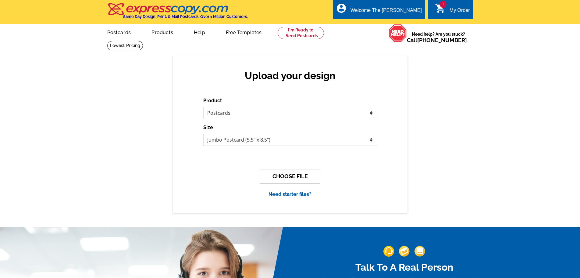
click at [267, 176] on button "CHOOSE FILE" at bounding box center [290, 176] width 60 height 14
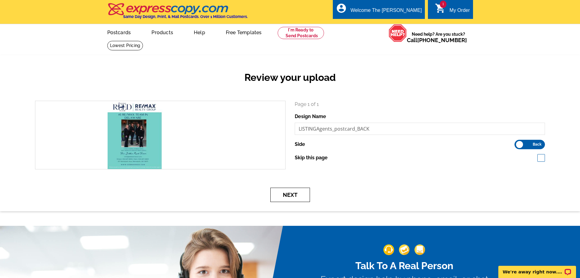
click at [288, 201] on button "Next" at bounding box center [290, 194] width 40 height 14
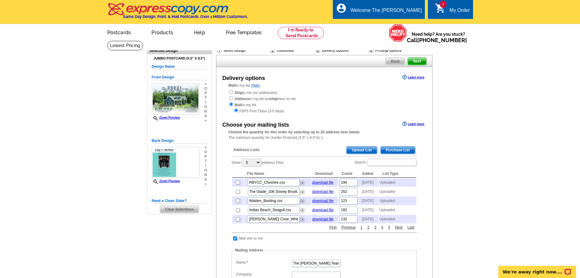
click at [361, 149] on span "Upload List" at bounding box center [361, 149] width 30 height 7
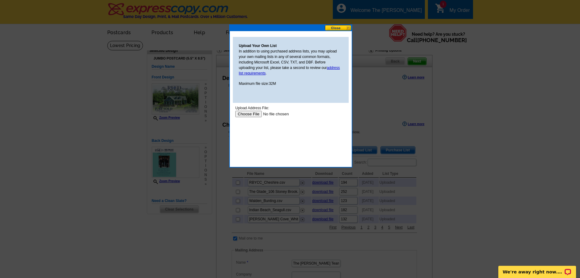
click at [256, 114] on input "file" at bounding box center [273, 114] width 77 height 6
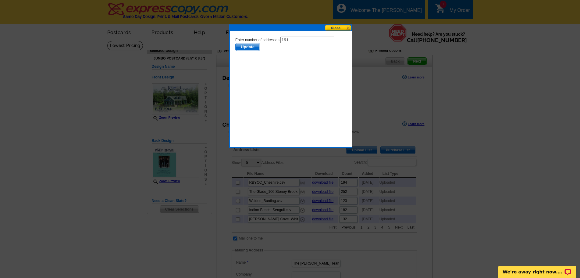
click at [245, 47] on span "Update" at bounding box center [247, 46] width 24 height 7
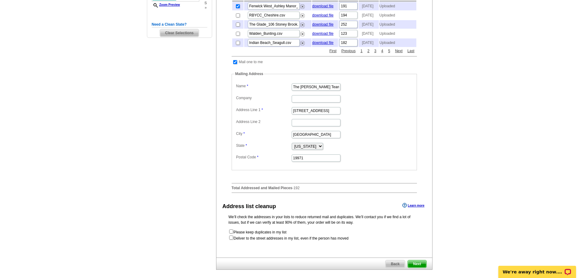
scroll to position [213, 0]
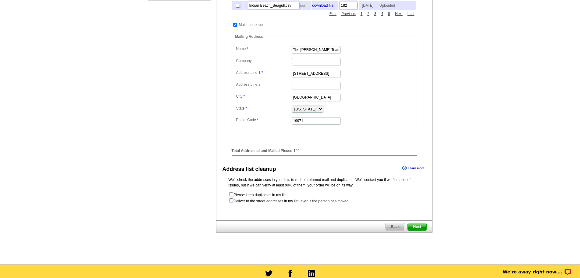
click at [231, 202] on input "checkbox" at bounding box center [231, 200] width 4 height 4
checkbox input "true"
radio input "true"
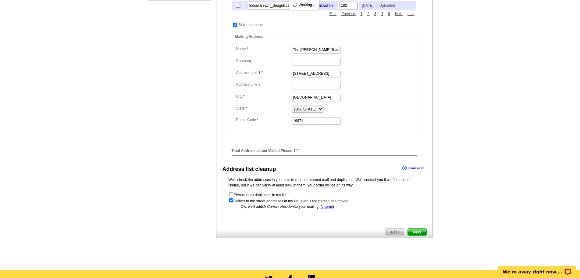
scroll to position [0, 0]
click at [423, 236] on span "Next" at bounding box center [417, 231] width 18 height 7
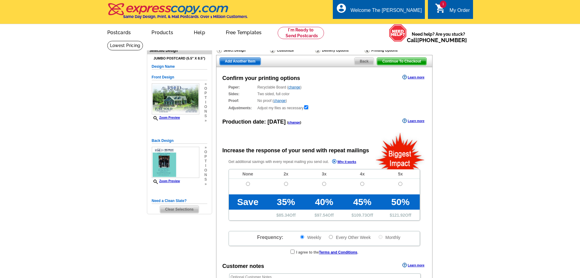
radio input "false"
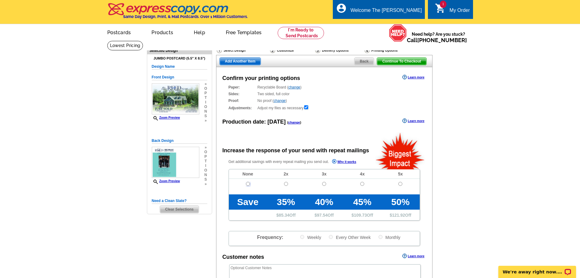
click at [248, 183] on input "radio" at bounding box center [248, 184] width 4 height 4
radio input "true"
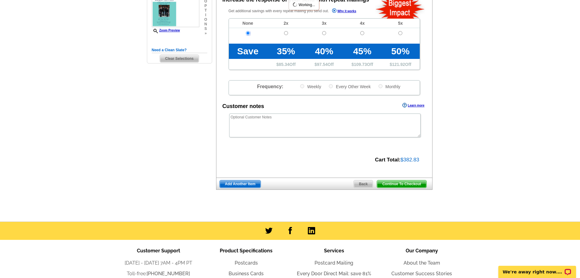
scroll to position [152, 0]
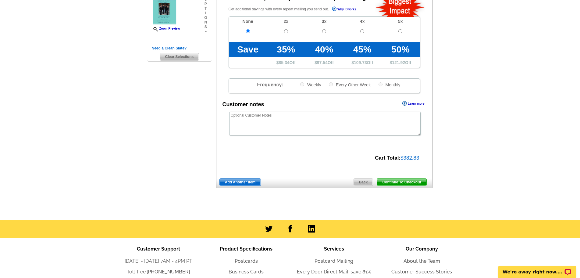
click at [402, 184] on span "Continue To Checkout" at bounding box center [401, 181] width 49 height 7
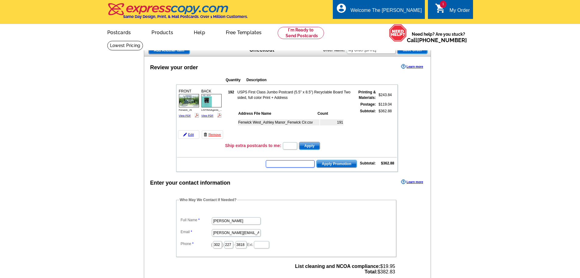
click at [292, 164] on input "text" at bounding box center [290, 163] width 49 height 7
type input "chat20"
click at [343, 161] on span "Apply Promotion" at bounding box center [337, 163] width 40 height 7
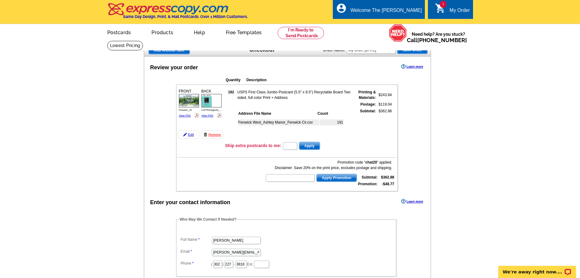
scroll to position [183, 0]
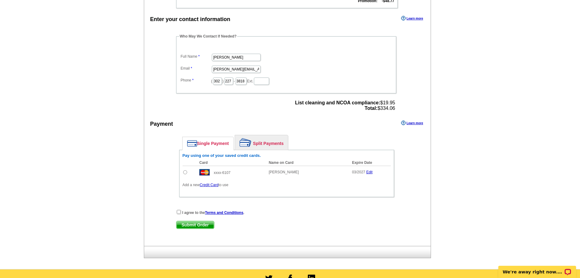
click at [184, 172] on input "radio" at bounding box center [185, 172] width 4 height 4
radio input "true"
click at [177, 213] on input "checkbox" at bounding box center [179, 212] width 4 height 4
checkbox input "true"
click at [198, 226] on span "Submit Order" at bounding box center [194, 224] width 37 height 7
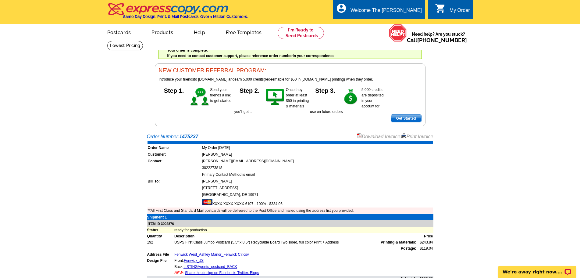
click at [420, 138] on link "Print Invoice" at bounding box center [417, 136] width 32 height 5
click at [291, 34] on link at bounding box center [301, 33] width 47 height 12
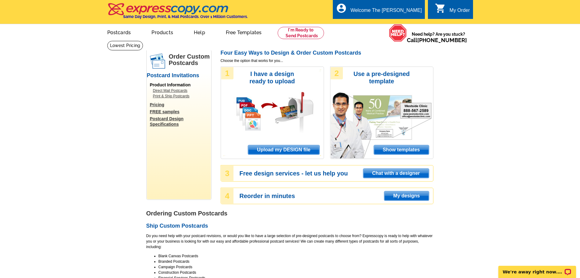
click at [284, 151] on span "Upload my DESIGN file" at bounding box center [283, 149] width 71 height 9
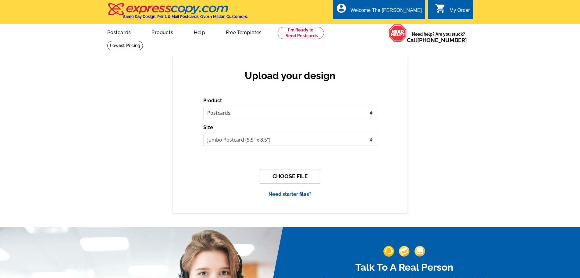
click at [283, 176] on button "CHOOSE FILE" at bounding box center [290, 176] width 60 height 14
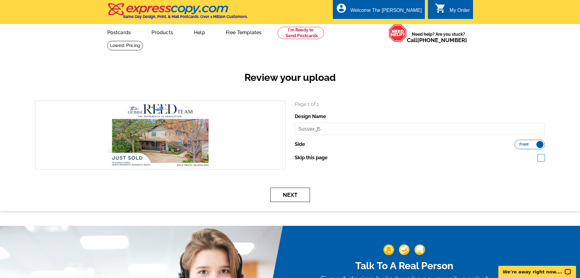
drag, startPoint x: 297, startPoint y: 197, endPoint x: 296, endPoint y: 193, distance: 4.1
click at [296, 198] on button "Next" at bounding box center [290, 194] width 40 height 14
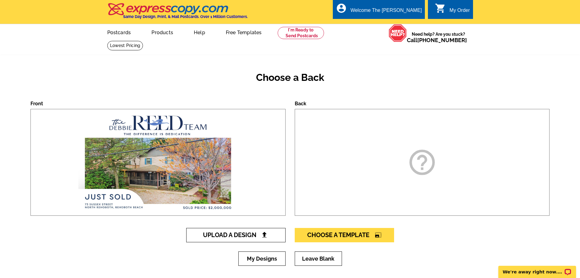
click at [209, 235] on span "Upload A Design" at bounding box center [236, 234] width 66 height 7
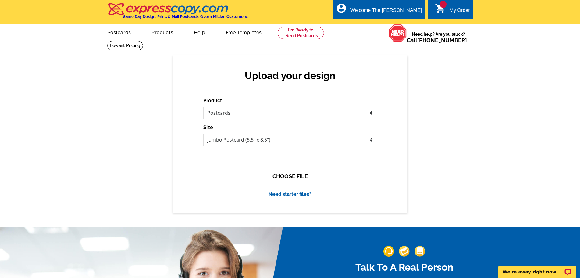
click at [295, 183] on button "CHOOSE FILE" at bounding box center [290, 176] width 60 height 14
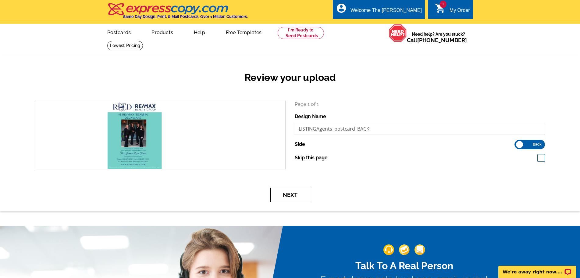
click at [298, 192] on button "Next" at bounding box center [290, 194] width 40 height 14
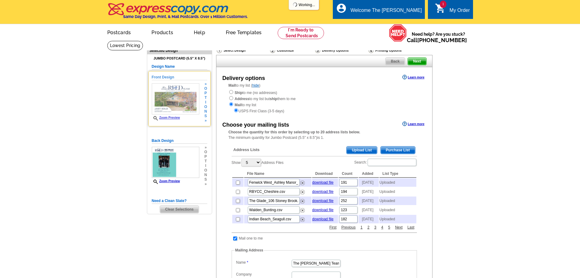
click at [167, 101] on img at bounding box center [176, 98] width 48 height 31
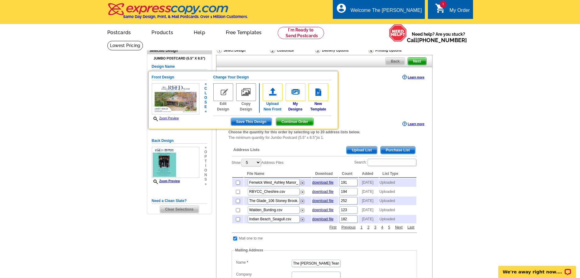
click at [277, 96] on img at bounding box center [273, 92] width 20 height 18
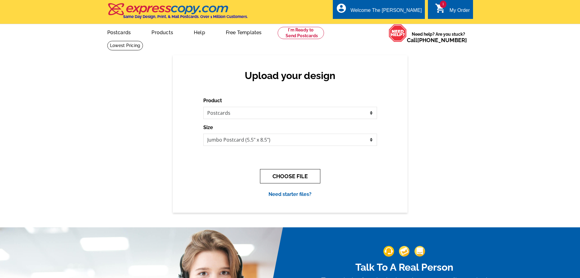
click at [300, 182] on button "CHOOSE FILE" at bounding box center [290, 176] width 60 height 14
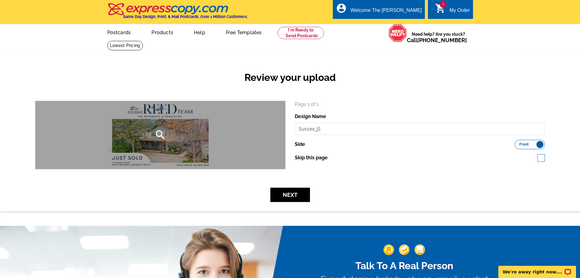
click at [180, 145] on div "search" at bounding box center [160, 135] width 250 height 68
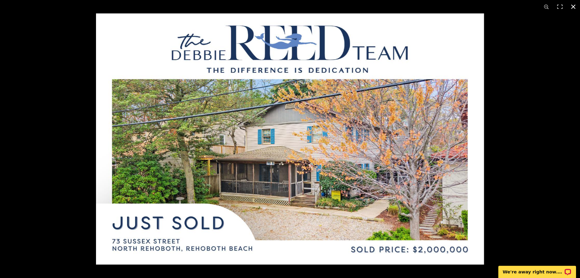
click at [530, 210] on div at bounding box center [386, 152] width 580 height 278
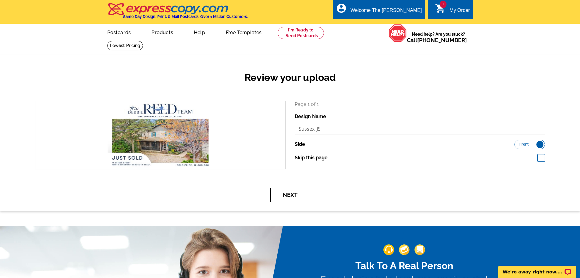
click at [293, 193] on button "Next" at bounding box center [290, 194] width 40 height 14
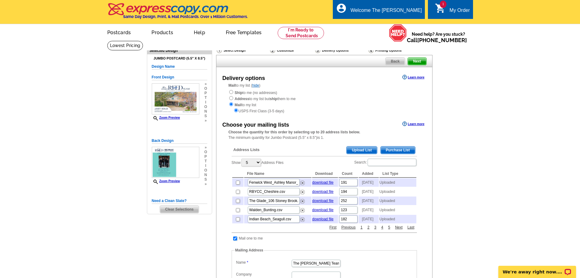
click at [359, 147] on span "Upload List" at bounding box center [361, 149] width 30 height 7
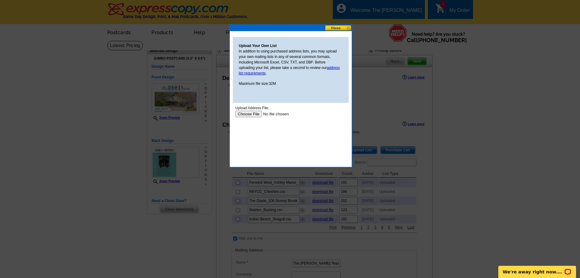
click at [250, 111] on input "file" at bounding box center [273, 114] width 77 height 6
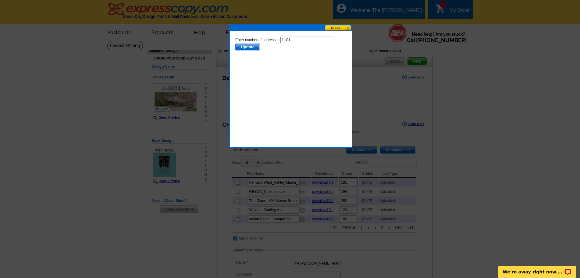
click at [250, 48] on span "Update" at bounding box center [247, 46] width 24 height 7
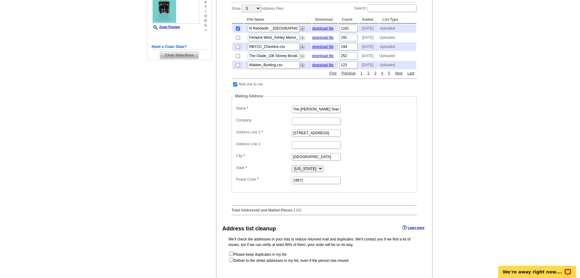
scroll to position [213, 0]
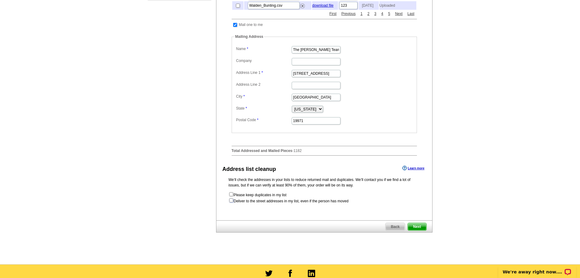
click at [230, 202] on input "checkbox" at bounding box center [231, 200] width 4 height 4
checkbox input "true"
radio input "true"
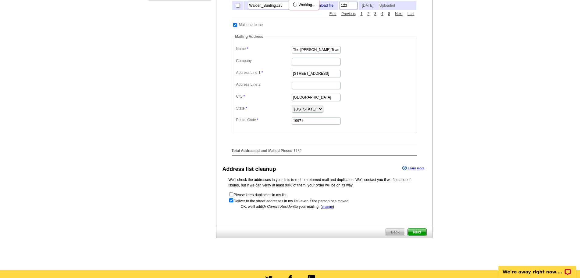
scroll to position [0, 0]
click at [416, 236] on span "Next" at bounding box center [417, 231] width 18 height 7
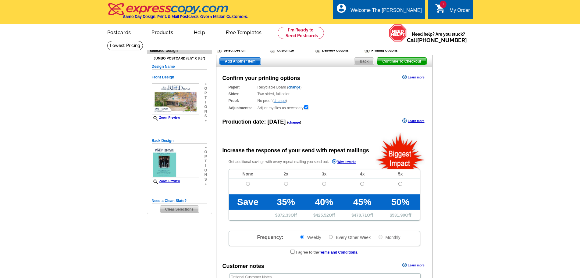
radio input "false"
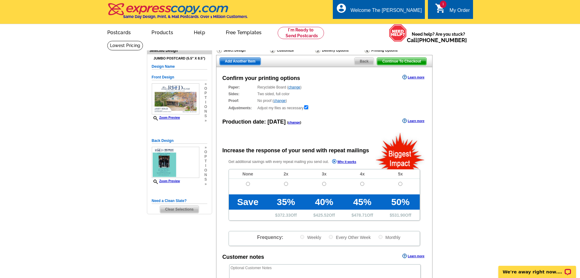
click at [244, 183] on td at bounding box center [248, 187] width 38 height 16
click at [250, 183] on input "radio" at bounding box center [248, 184] width 4 height 4
radio input "true"
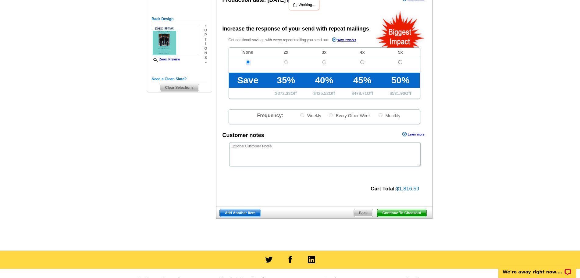
scroll to position [122, 0]
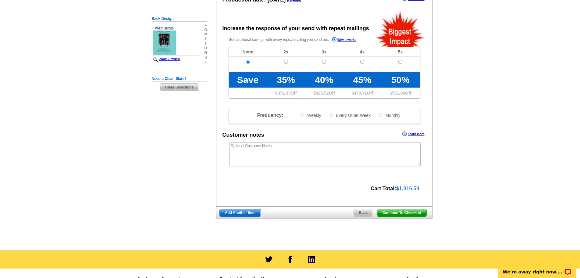
click at [394, 211] on span "Continue To Checkout" at bounding box center [401, 212] width 49 height 7
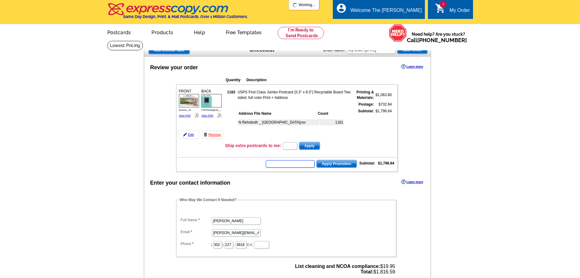
click at [281, 163] on input "text" at bounding box center [290, 163] width 49 height 7
type input "GROW1025"
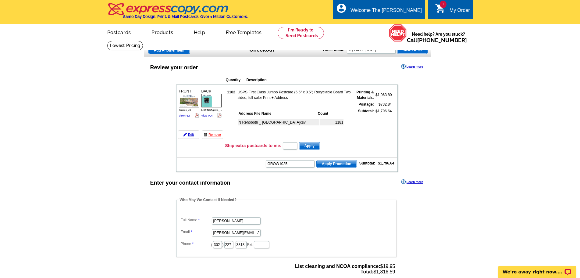
click at [339, 166] on span "Apply Promotion" at bounding box center [337, 163] width 40 height 7
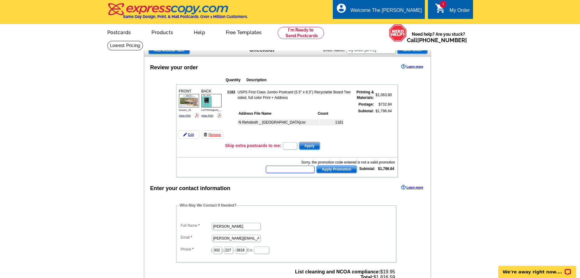
click at [300, 166] on input "text" at bounding box center [290, 168] width 49 height 7
type input "CHAT20"
click at [335, 172] on span "Apply Promotion" at bounding box center [337, 168] width 40 height 7
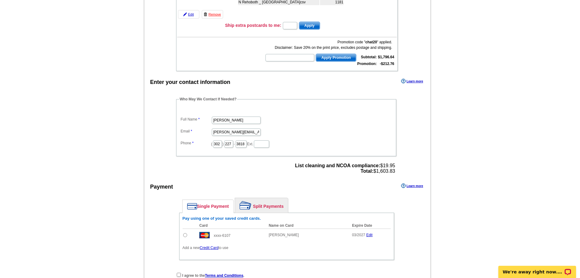
scroll to position [122, 0]
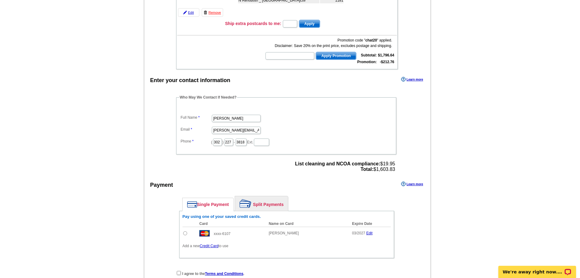
click at [185, 232] on input "radio" at bounding box center [185, 233] width 4 height 4
radio input "true"
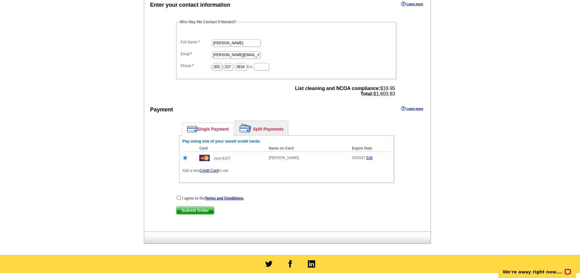
scroll to position [213, 0]
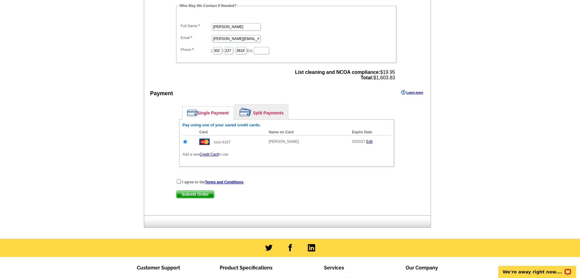
click at [180, 180] on input "checkbox" at bounding box center [179, 181] width 4 height 4
checkbox input "true"
click at [197, 195] on span "Submit Order" at bounding box center [194, 193] width 37 height 7
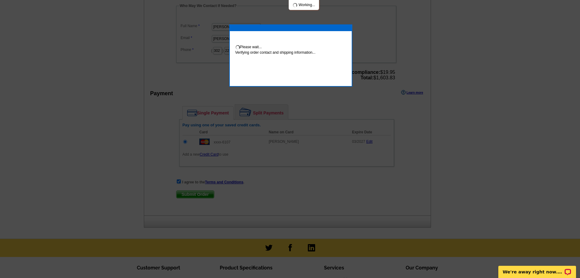
scroll to position [211, 0]
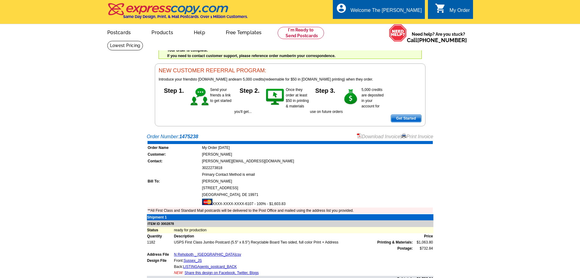
click at [411, 137] on link "Print Invoice" at bounding box center [417, 136] width 32 height 5
click at [301, 31] on link at bounding box center [301, 33] width 47 height 12
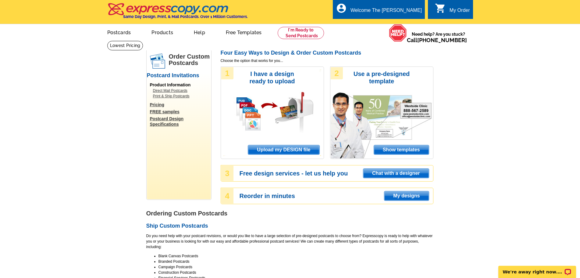
click at [266, 146] on span "Upload my DESIGN file" at bounding box center [283, 149] width 71 height 9
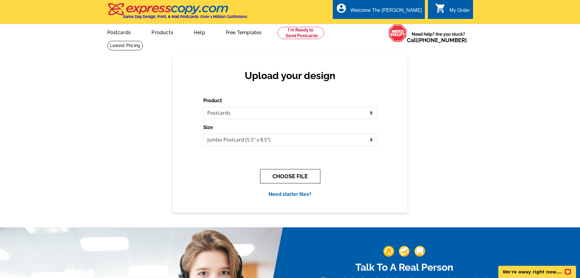
click at [298, 177] on button "CHOOSE FILE" at bounding box center [290, 176] width 60 height 14
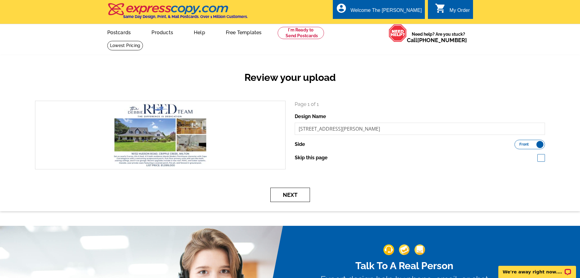
click at [295, 191] on button "Next" at bounding box center [290, 194] width 40 height 14
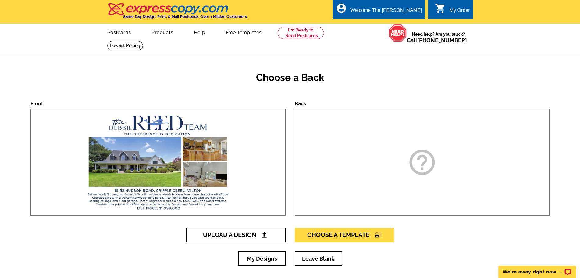
click at [261, 234] on img at bounding box center [264, 234] width 6 height 6
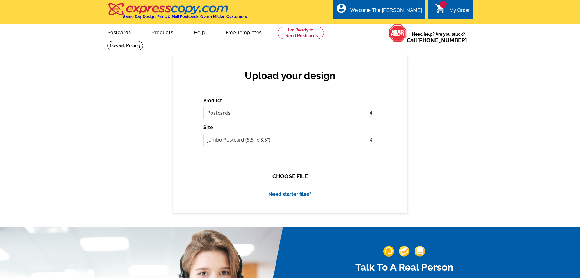
click at [284, 171] on button "CHOOSE FILE" at bounding box center [290, 176] width 60 height 14
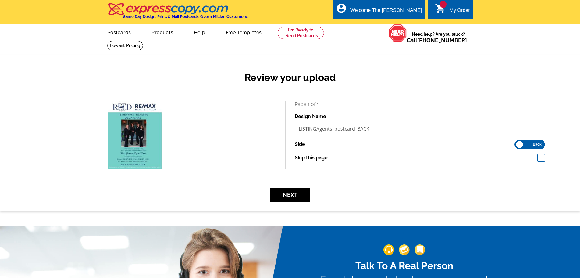
click at [314, 203] on div "Review your upload search Page 1 of 1 Design Name LISTINGAgents_postcard_BACK S…" at bounding box center [290, 132] width 580 height 155
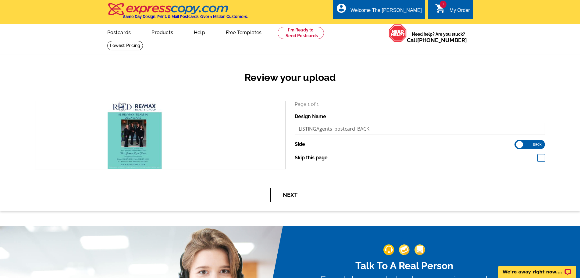
click at [307, 197] on button "Next" at bounding box center [290, 194] width 40 height 14
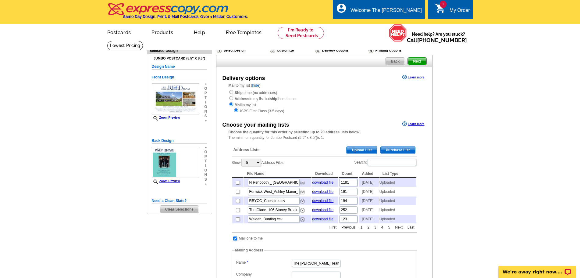
click at [362, 152] on span "Upload List" at bounding box center [361, 149] width 30 height 7
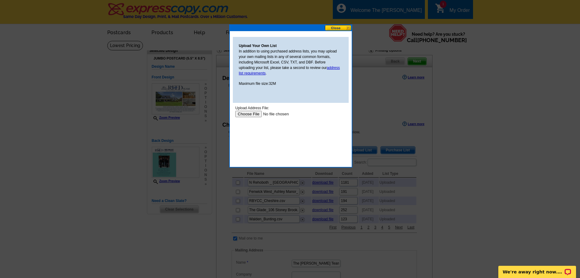
click at [242, 114] on input "file" at bounding box center [273, 114] width 77 height 6
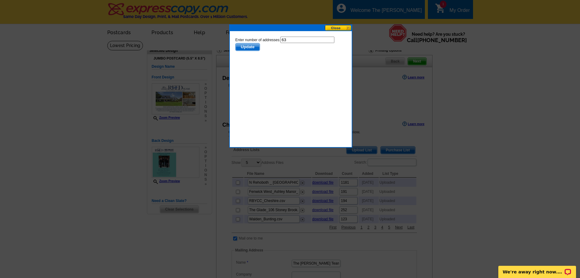
click at [256, 50] on span "Update" at bounding box center [247, 46] width 24 height 7
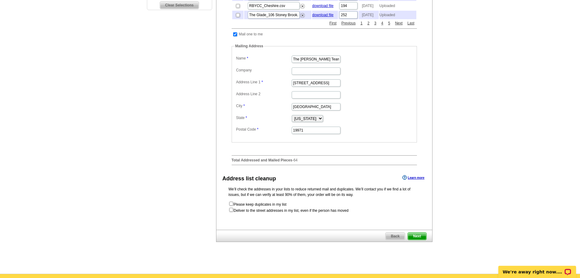
scroll to position [244, 0]
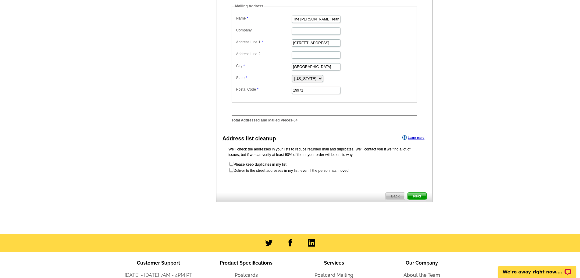
click at [236, 173] on form "Please keep duplicates in my list Deliver to the street addresses in my list, e…" at bounding box center [324, 167] width 191 height 12
click at [231, 172] on input "checkbox" at bounding box center [231, 170] width 4 height 4
checkbox input "true"
radio input "true"
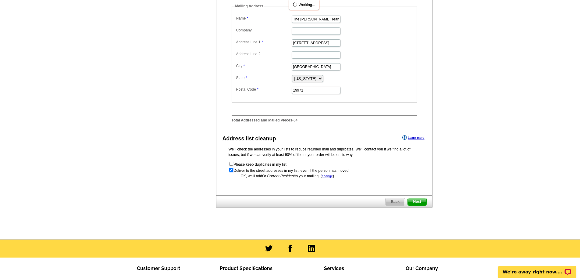
scroll to position [0, 0]
click at [416, 205] on span "Next" at bounding box center [417, 201] width 18 height 7
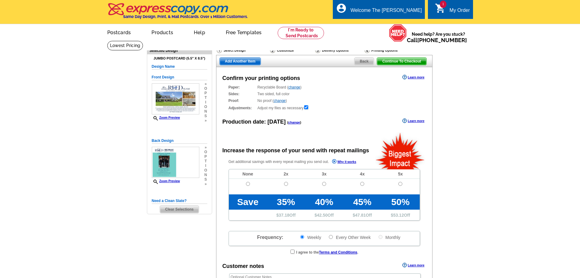
radio input "false"
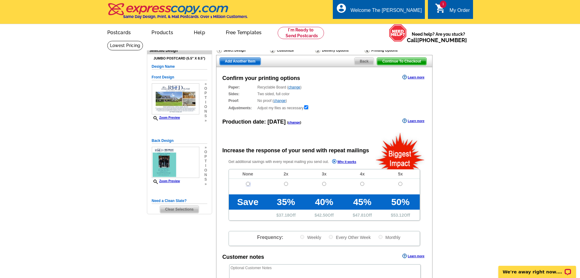
click at [246, 183] on input "radio" at bounding box center [248, 184] width 4 height 4
radio input "true"
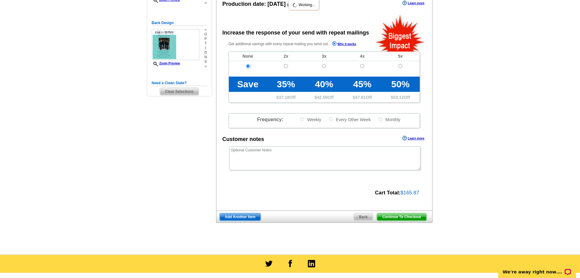
scroll to position [122, 0]
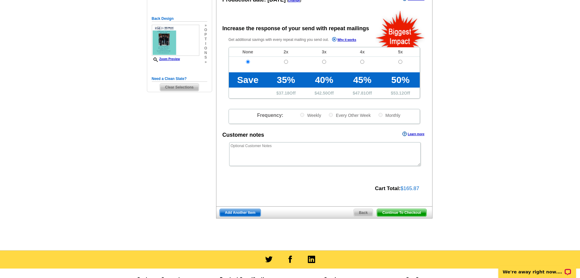
click at [401, 214] on span "Continue To Checkout" at bounding box center [401, 212] width 49 height 7
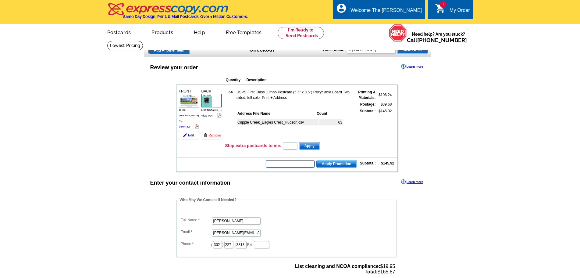
click at [292, 163] on input "text" at bounding box center [290, 163] width 49 height 7
type input "V"
type input "CHAT20"
click at [347, 166] on span "Apply Promotion" at bounding box center [337, 163] width 40 height 7
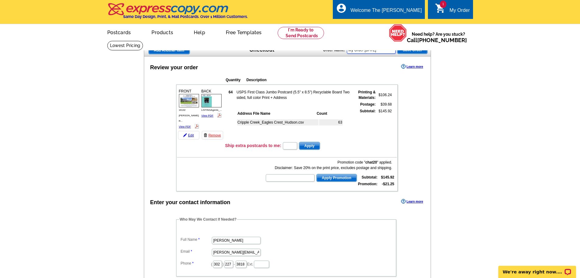
click at [365, 49] on input "My Order [DATE]" at bounding box center [371, 49] width 49 height 7
drag, startPoint x: 361, startPoint y: 51, endPoint x: 393, endPoint y: 51, distance: 32.0
click at [393, 51] on input "16132 [PERSON_NAME]" at bounding box center [371, 49] width 49 height 7
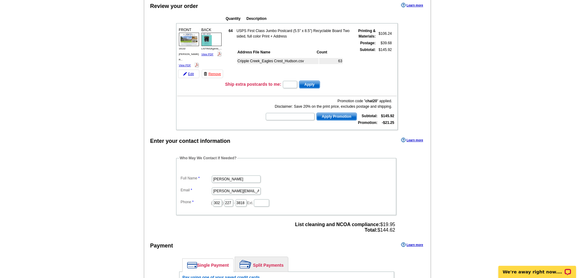
scroll to position [122, 0]
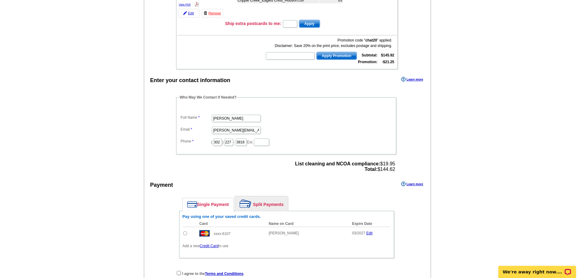
type input "16132 [PERSON_NAME]"
click at [186, 233] on input "radio" at bounding box center [185, 233] width 4 height 4
radio input "true"
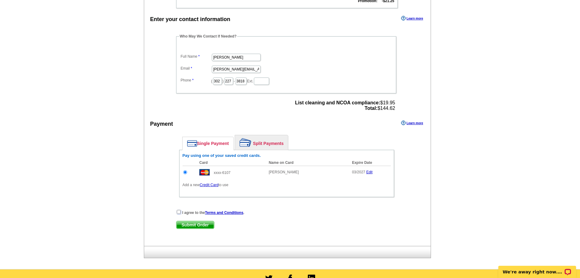
click at [179, 213] on input "checkbox" at bounding box center [179, 212] width 4 height 4
checkbox input "true"
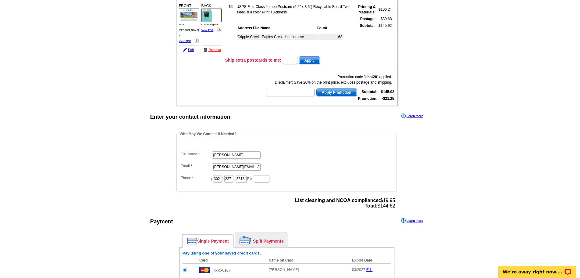
scroll to position [213, 0]
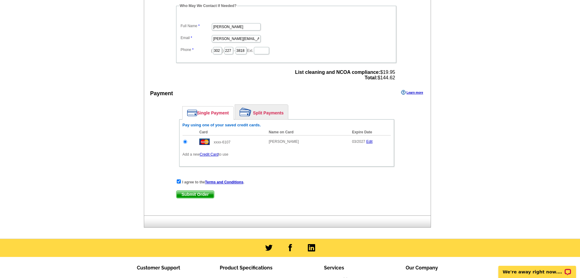
click at [195, 191] on span "Submit Order" at bounding box center [194, 193] width 37 height 7
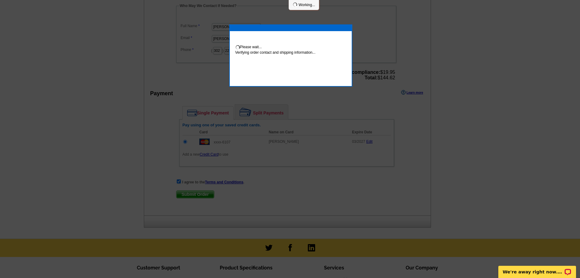
scroll to position [211, 0]
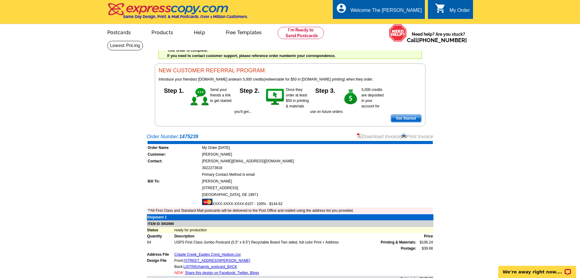
click at [422, 140] on div "Download Invoice | Print Invoice" at bounding box center [395, 136] width 76 height 7
click at [423, 137] on link "Print Invoice" at bounding box center [417, 136] width 32 height 5
